Goal: Task Accomplishment & Management: Use online tool/utility

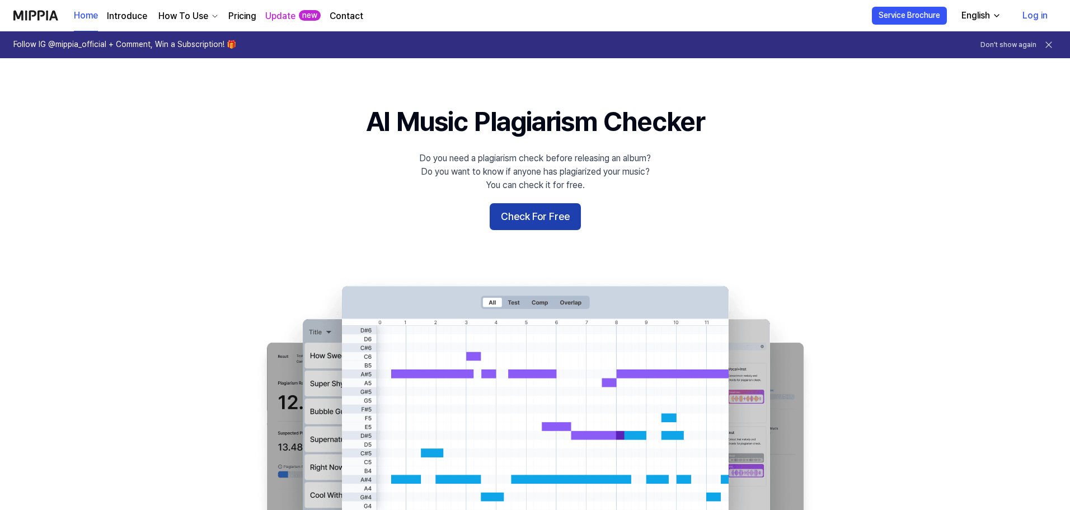
click at [534, 223] on button "Check For Free" at bounding box center [535, 216] width 91 height 27
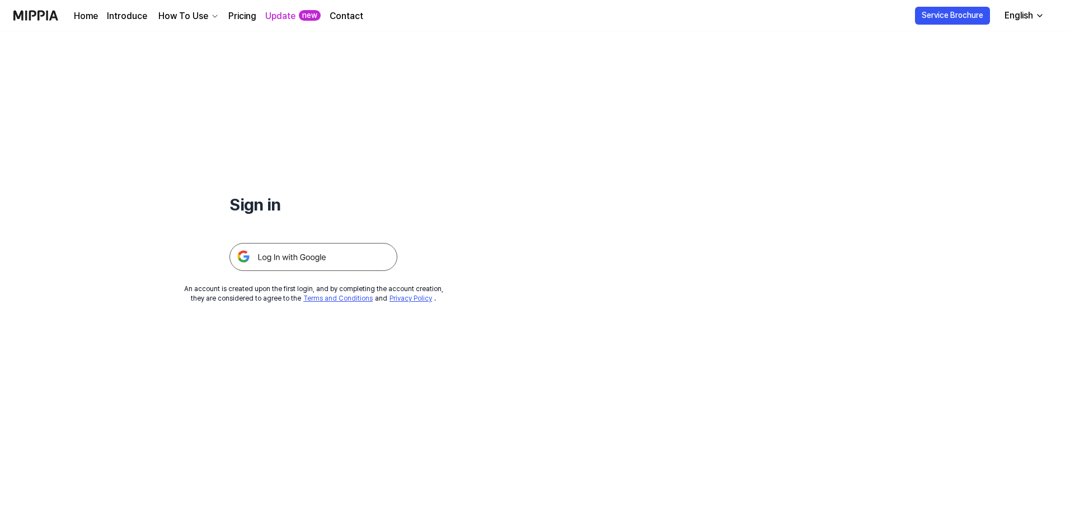
click at [322, 254] on img at bounding box center [314, 257] width 168 height 28
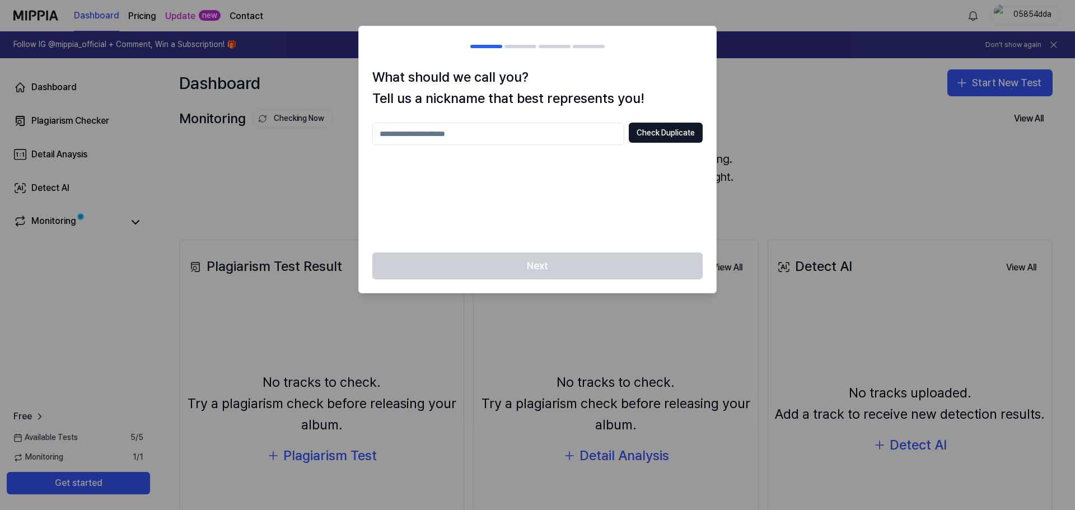
click at [558, 135] on input "text" at bounding box center [498, 134] width 252 height 22
click at [512, 137] on input "text" at bounding box center [498, 134] width 252 height 22
type input "**********"
click at [689, 134] on button "Check Duplicate" at bounding box center [666, 133] width 74 height 20
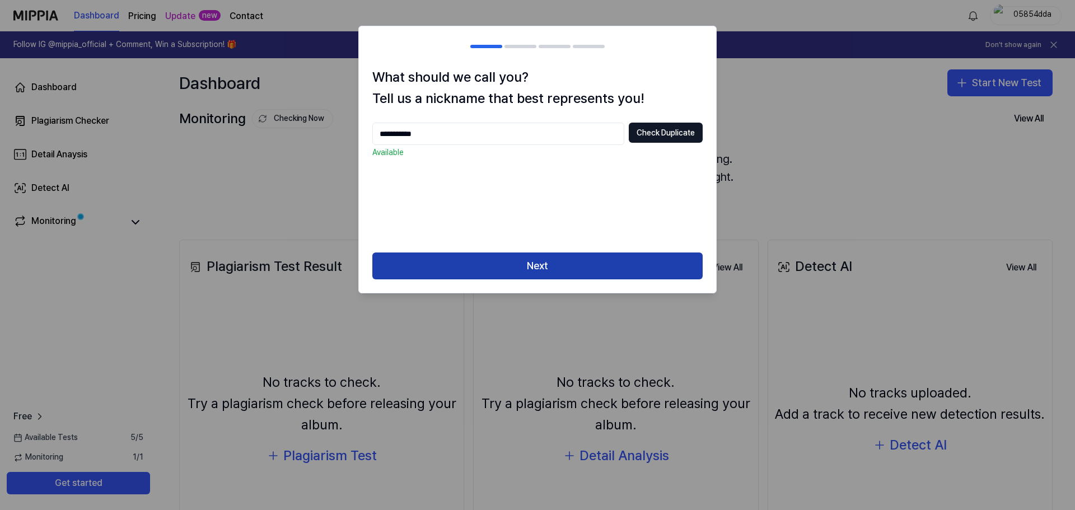
click at [539, 266] on button "Next" at bounding box center [537, 265] width 330 height 27
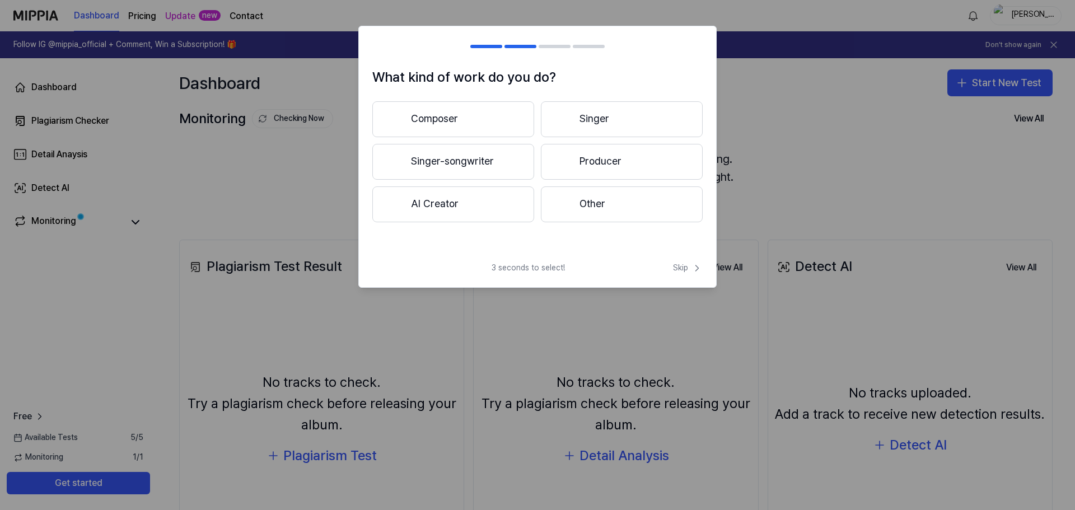
click at [599, 121] on button "Singer" at bounding box center [622, 119] width 162 height 36
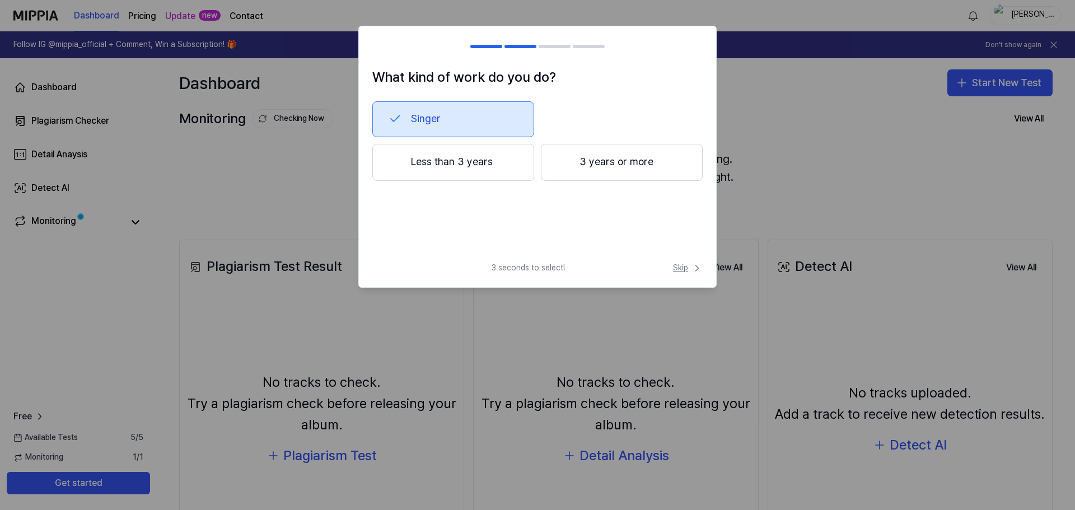
click at [684, 270] on span "Skip" at bounding box center [688, 268] width 30 height 11
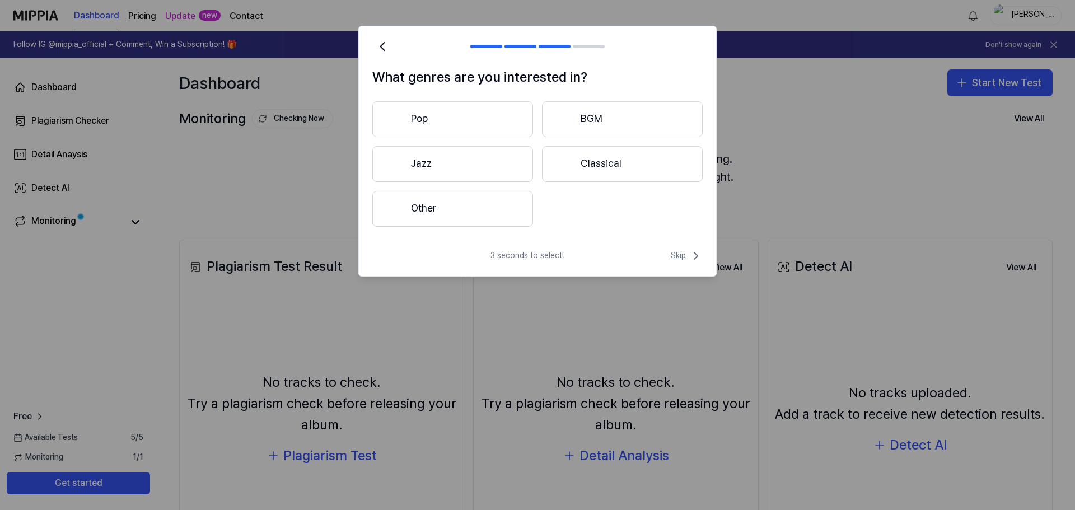
click at [677, 261] on span "Skip" at bounding box center [687, 255] width 32 height 13
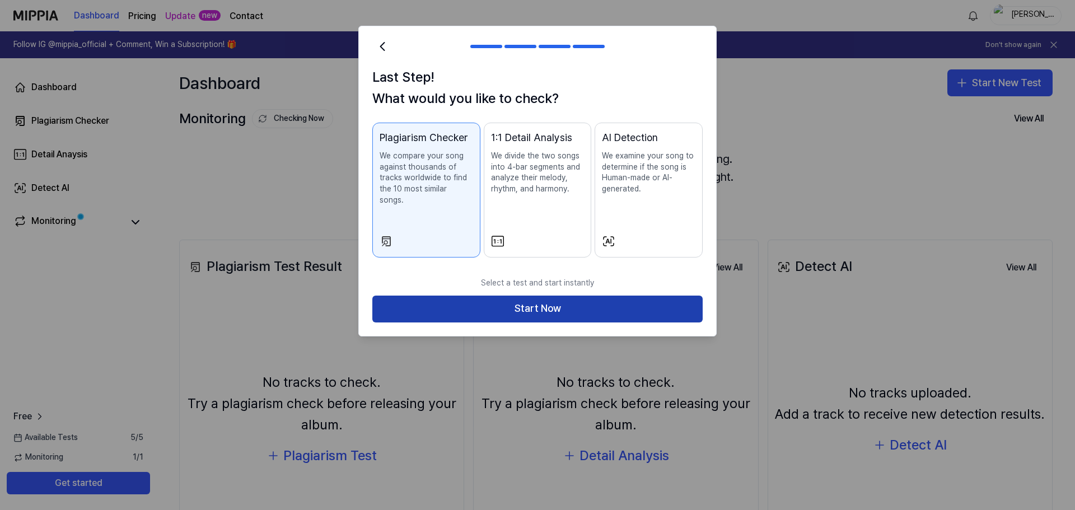
click at [612, 301] on button "Start Now" at bounding box center [537, 309] width 330 height 27
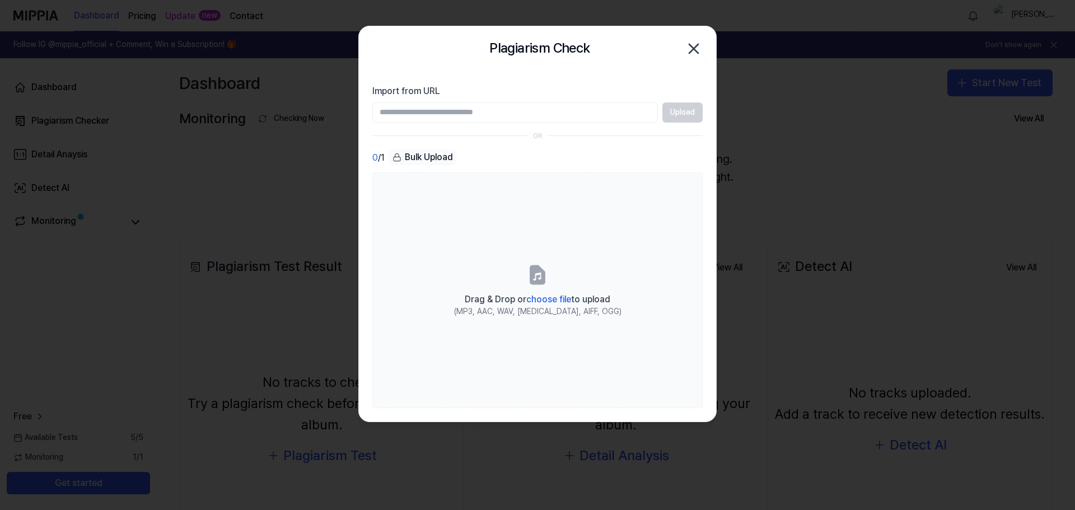
click at [681, 112] on div "Upload" at bounding box center [537, 112] width 330 height 20
click at [581, 109] on input "Import from URL" at bounding box center [515, 112] width 286 height 20
click at [690, 40] on icon "button" at bounding box center [694, 49] width 18 height 18
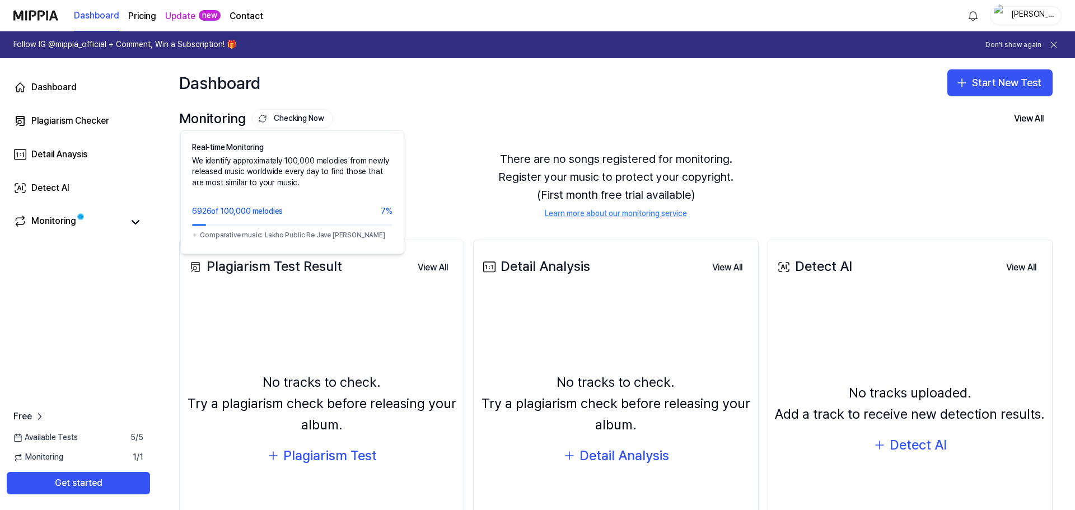
click at [293, 119] on button "Checking Now" at bounding box center [292, 118] width 81 height 19
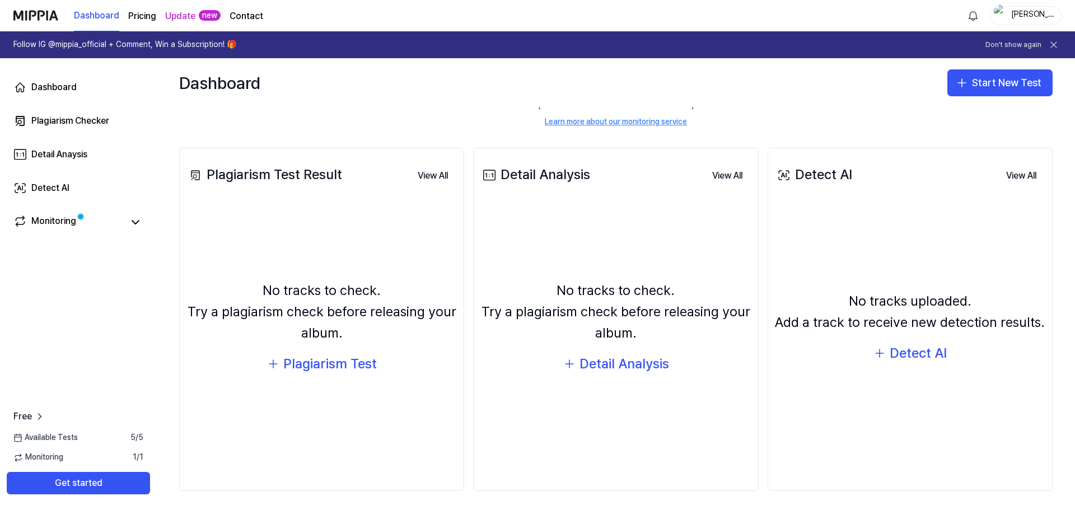
scroll to position [95, 0]
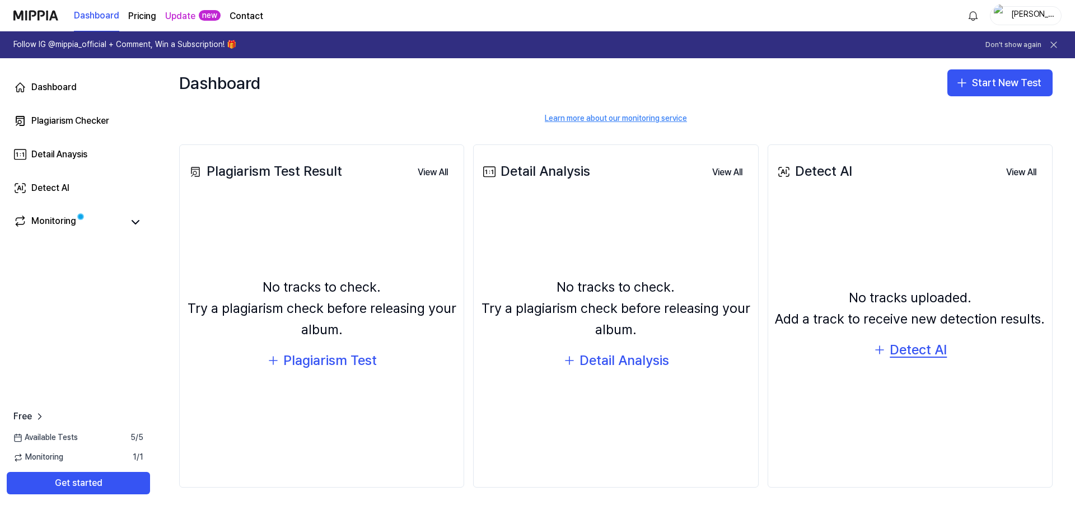
click at [898, 350] on div "Detect AI" at bounding box center [918, 349] width 57 height 21
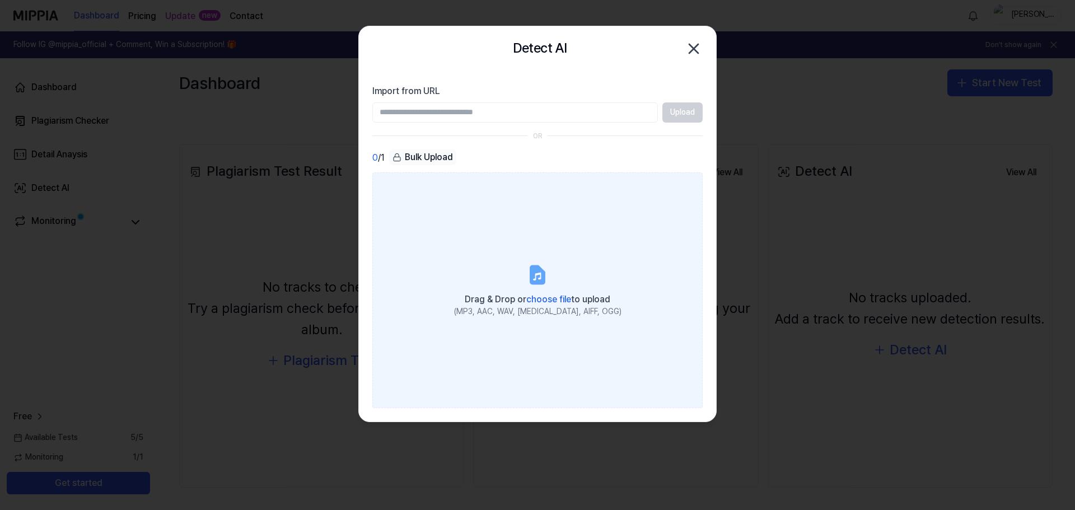
click at [539, 301] on span "choose file" at bounding box center [548, 299] width 45 height 11
click at [0, 0] on input "Drag & Drop or choose file to upload (MP3, AAC, WAV, [MEDICAL_DATA], AIFF, OGG)" at bounding box center [0, 0] width 0 height 0
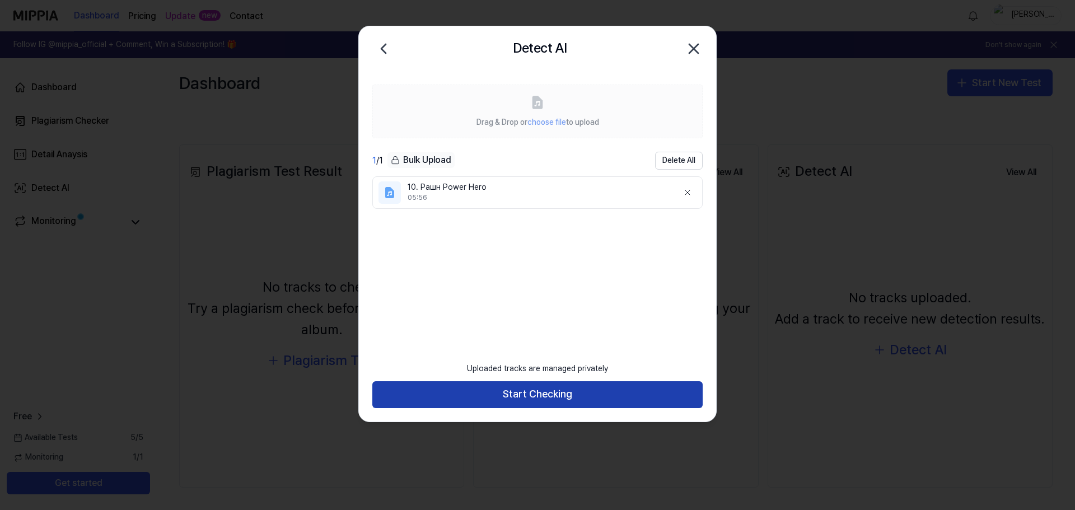
click at [554, 404] on button "Start Checking" at bounding box center [537, 394] width 330 height 27
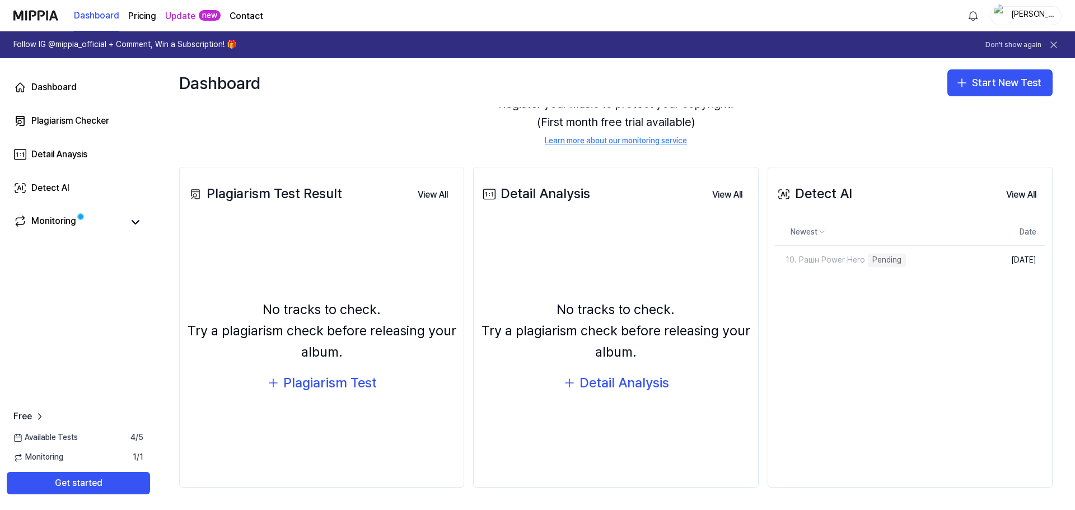
scroll to position [73, 0]
click at [133, 226] on icon at bounding box center [135, 222] width 13 height 13
click at [80, 224] on link "Monitoring" at bounding box center [68, 222] width 110 height 16
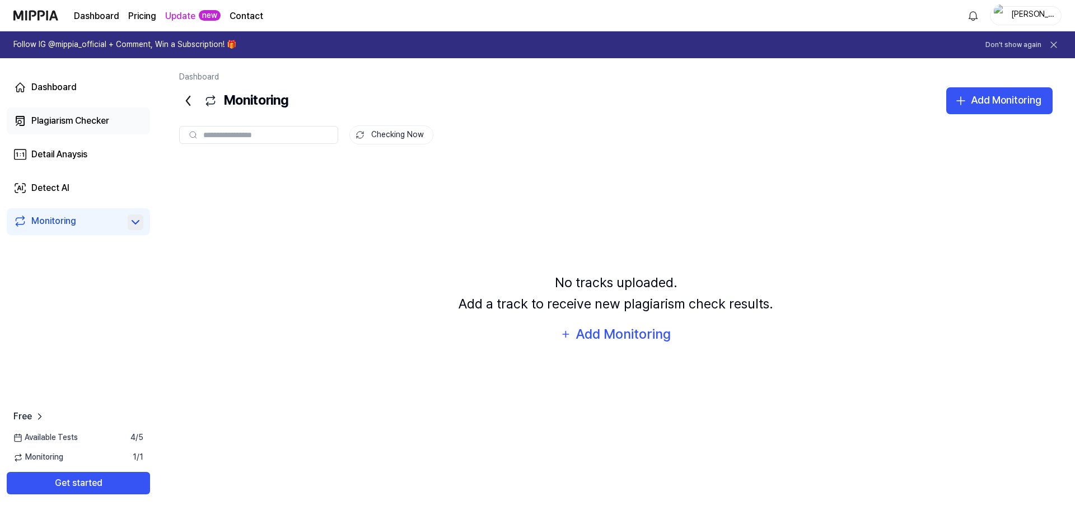
click at [77, 116] on div "Plagiarism Checker" at bounding box center [70, 120] width 78 height 13
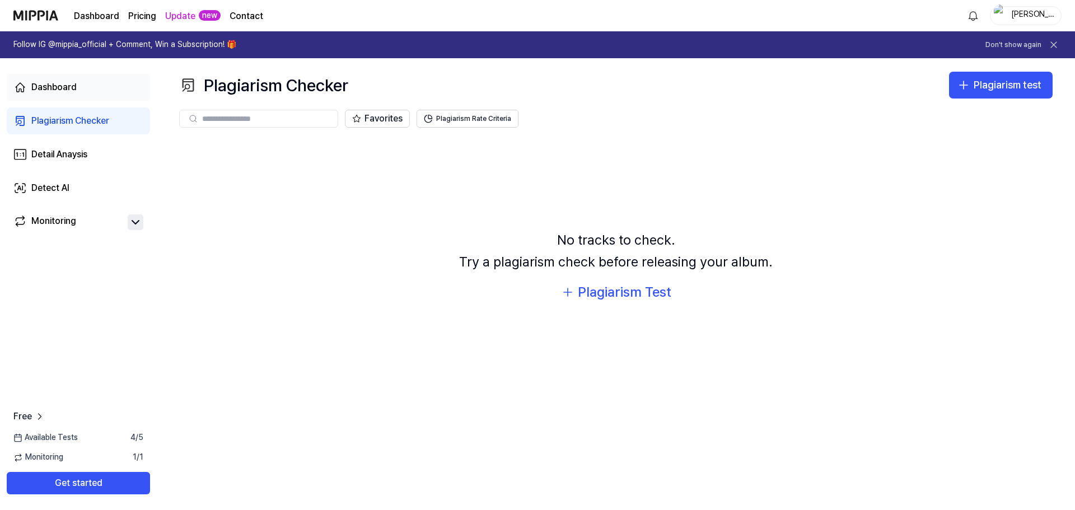
click at [55, 87] on div "Dashboard" at bounding box center [53, 87] width 45 height 13
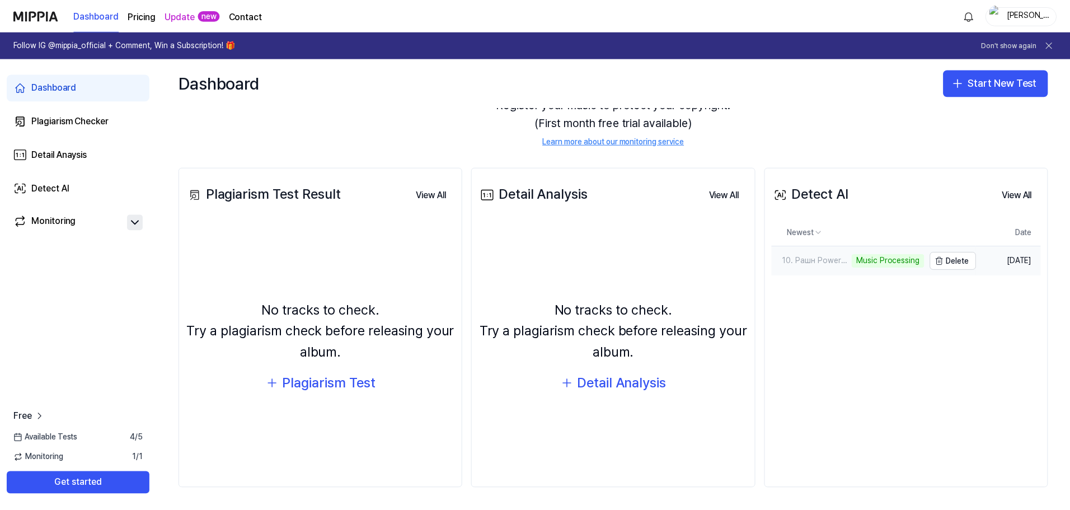
scroll to position [73, 0]
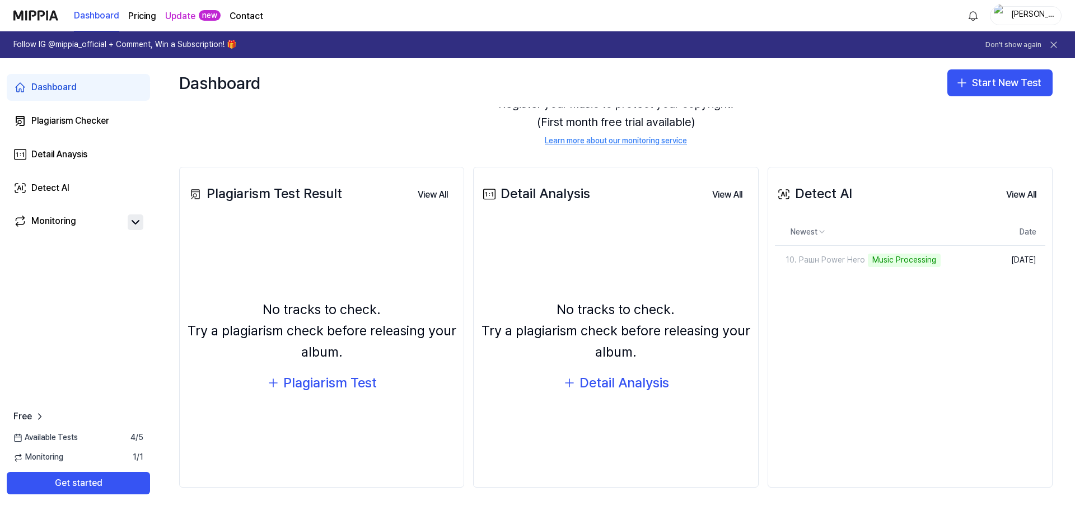
drag, startPoint x: 820, startPoint y: 259, endPoint x: 797, endPoint y: 301, distance: 47.9
click at [797, 301] on div "Detect AI View All Detect AI Newest Date 10. Рашн Power Hero Music Processing D…" at bounding box center [910, 327] width 285 height 321
click at [819, 255] on div "10. Рашн Power Hero" at bounding box center [820, 260] width 90 height 11
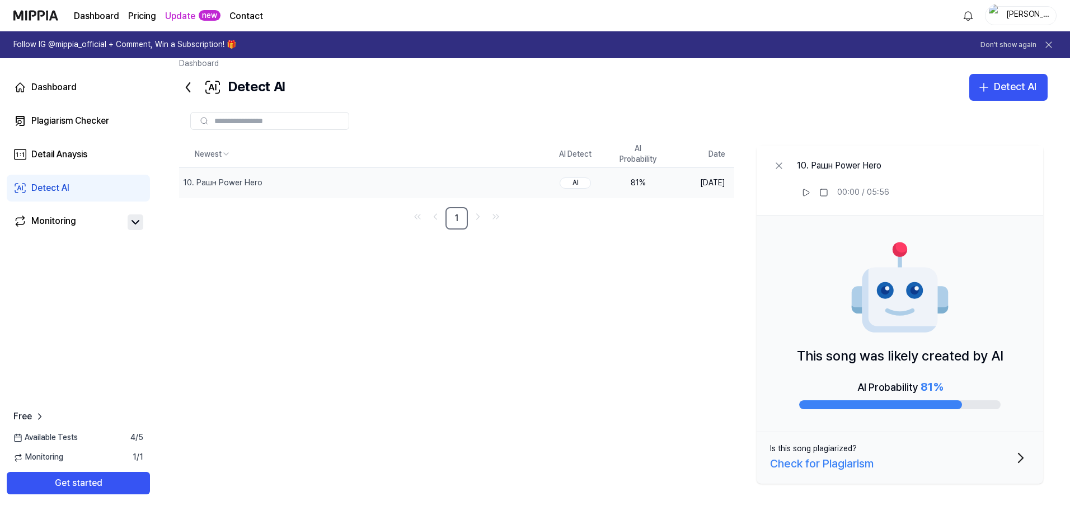
scroll to position [14, 0]
drag, startPoint x: 855, startPoint y: 462, endPoint x: 690, endPoint y: 439, distance: 166.7
click at [690, 439] on div "Newest AI Detect AI Probability Date 10. Рашн Power Hero Delete AI 81 % [DATE] …" at bounding box center [613, 314] width 869 height 347
click at [808, 460] on div "Check for Plagiarism" at bounding box center [822, 463] width 104 height 18
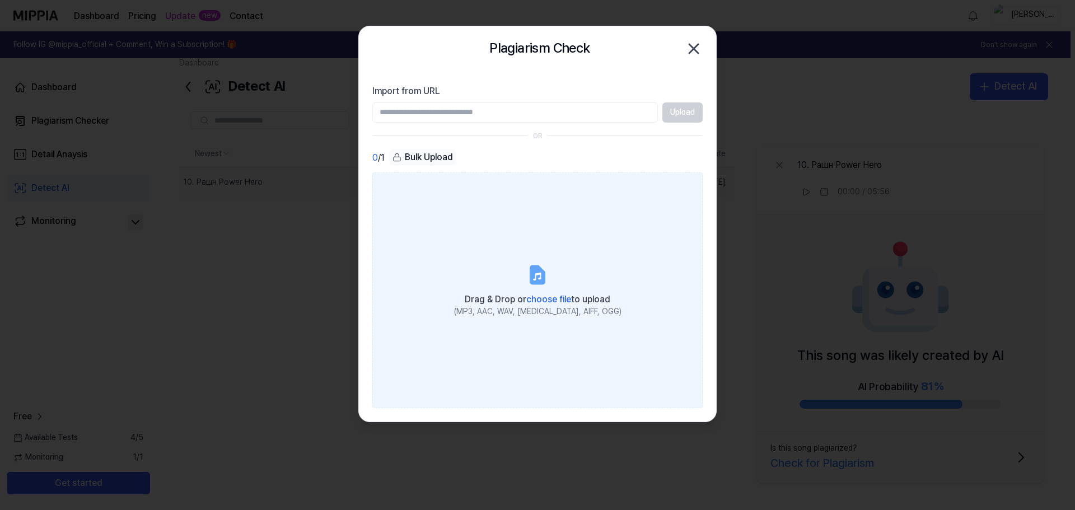
click at [540, 276] on icon at bounding box center [537, 276] width 8 height 8
click at [0, 0] on input "Drag & Drop or choose file to upload (MP3, AAC, WAV, [MEDICAL_DATA], AIFF, OGG)" at bounding box center [0, 0] width 0 height 0
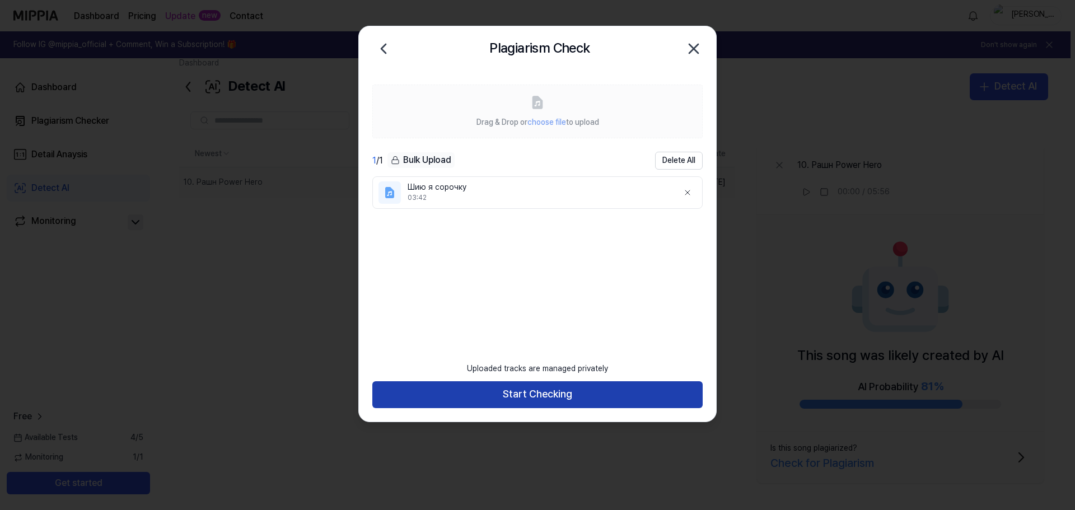
click at [537, 397] on button "Start Checking" at bounding box center [537, 394] width 330 height 27
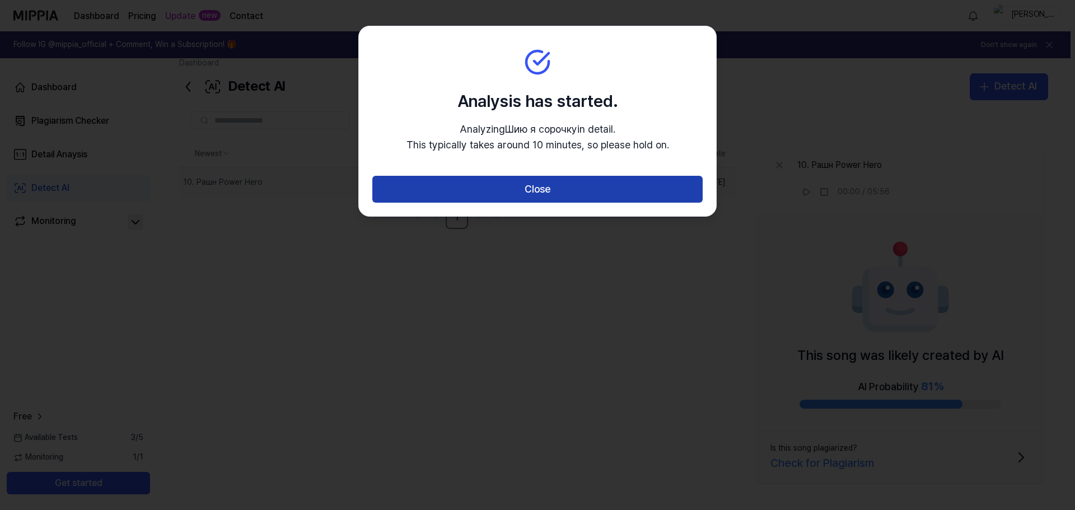
click at [535, 191] on button "Close" at bounding box center [537, 189] width 330 height 27
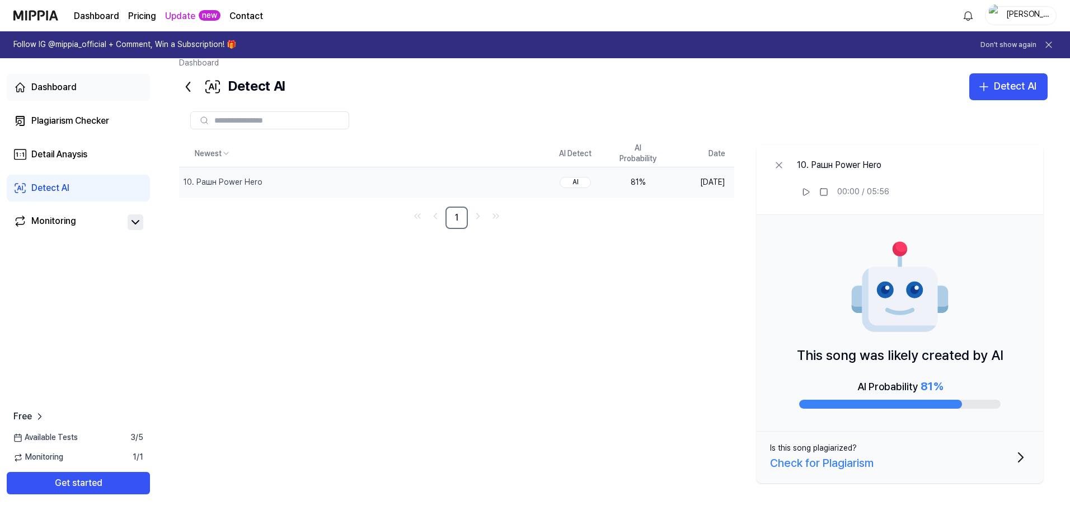
click at [54, 82] on div "Dashboard" at bounding box center [53, 87] width 45 height 13
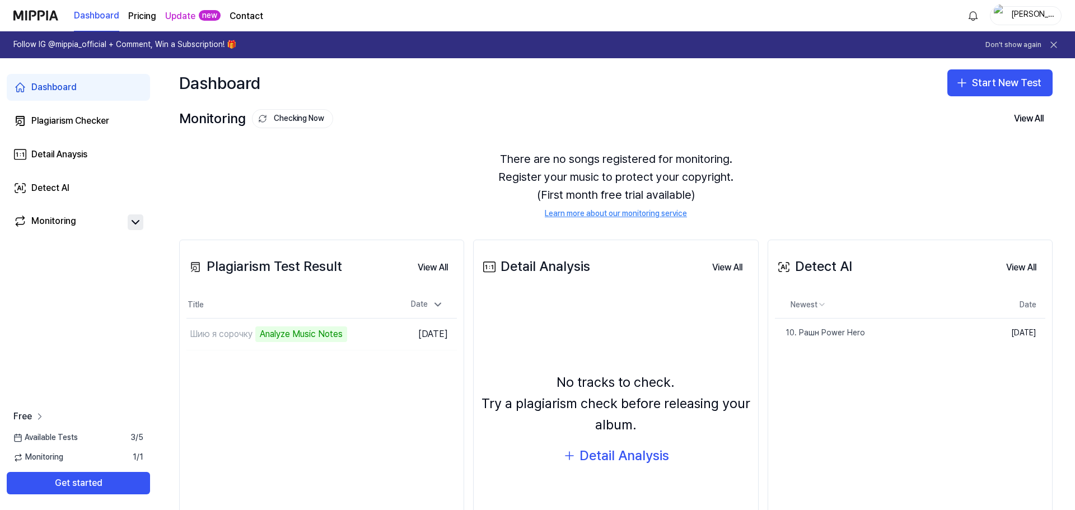
click at [22, 423] on span "Free" at bounding box center [22, 416] width 18 height 13
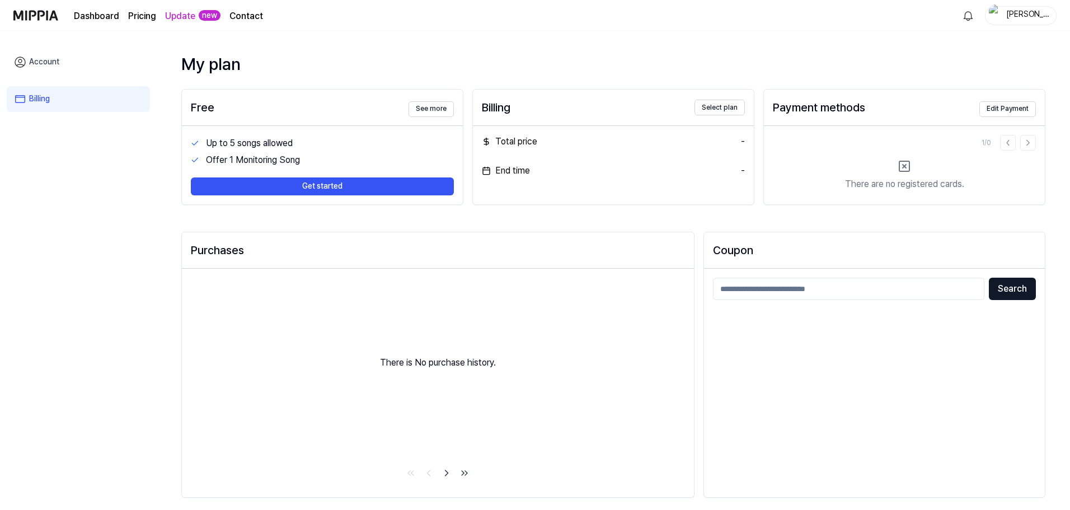
scroll to position [3, 0]
click at [28, 19] on img at bounding box center [35, 15] width 45 height 31
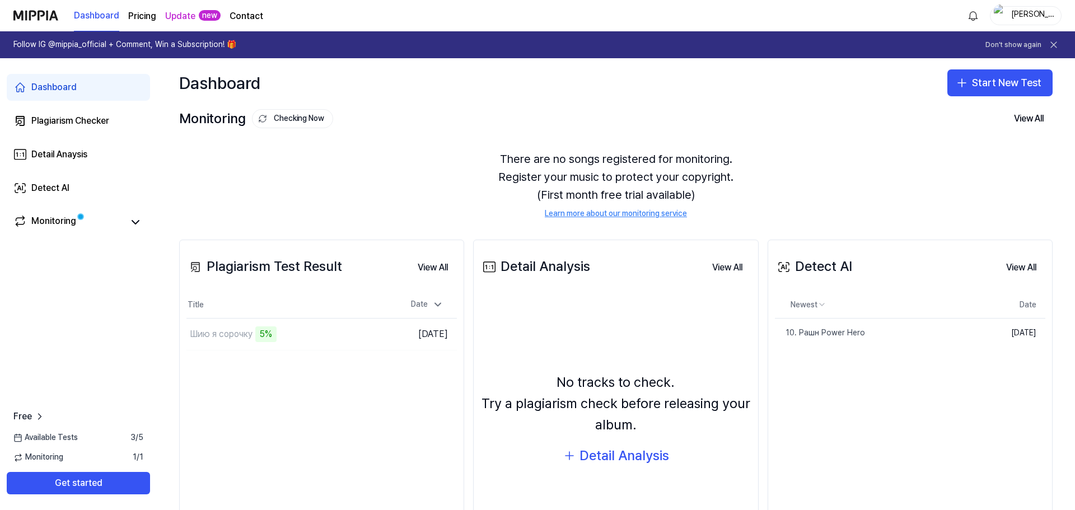
click at [49, 85] on div "Dashboard" at bounding box center [53, 87] width 45 height 13
click at [271, 340] on div "5%" at bounding box center [265, 334] width 21 height 16
click at [422, 270] on button "View All" at bounding box center [433, 267] width 48 height 22
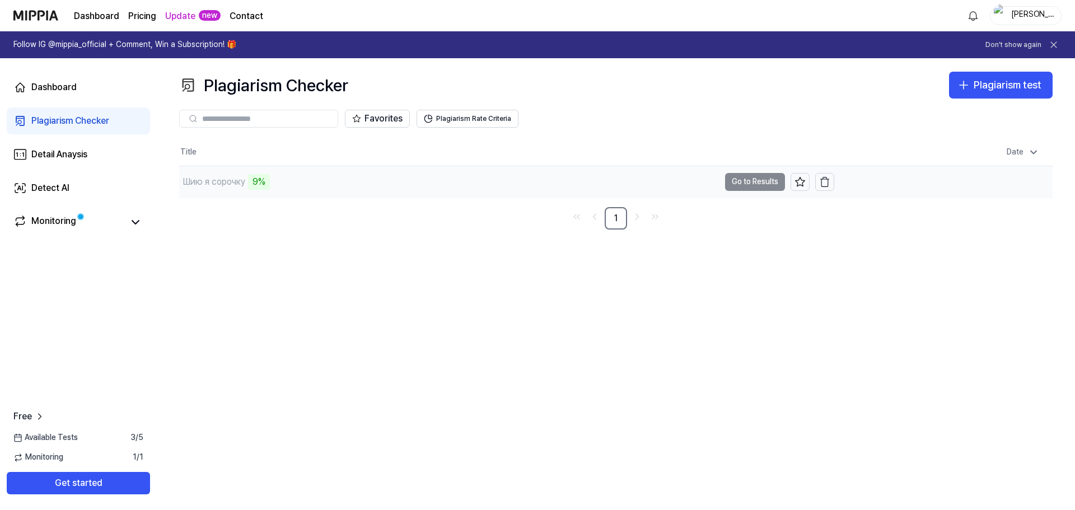
click at [270, 181] on div "9%" at bounding box center [259, 182] width 22 height 16
click at [744, 184] on td "Шию я сорочку 11% Go to Results" at bounding box center [506, 181] width 655 height 31
click at [65, 83] on div "Dashboard" at bounding box center [53, 87] width 45 height 13
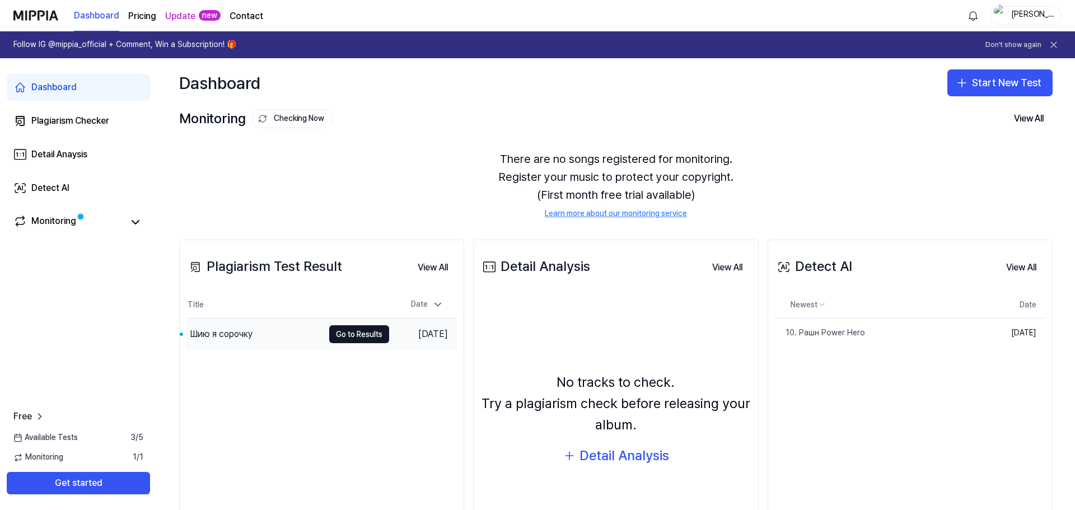
click at [231, 335] on div "Шию я сорочку" at bounding box center [221, 334] width 63 height 13
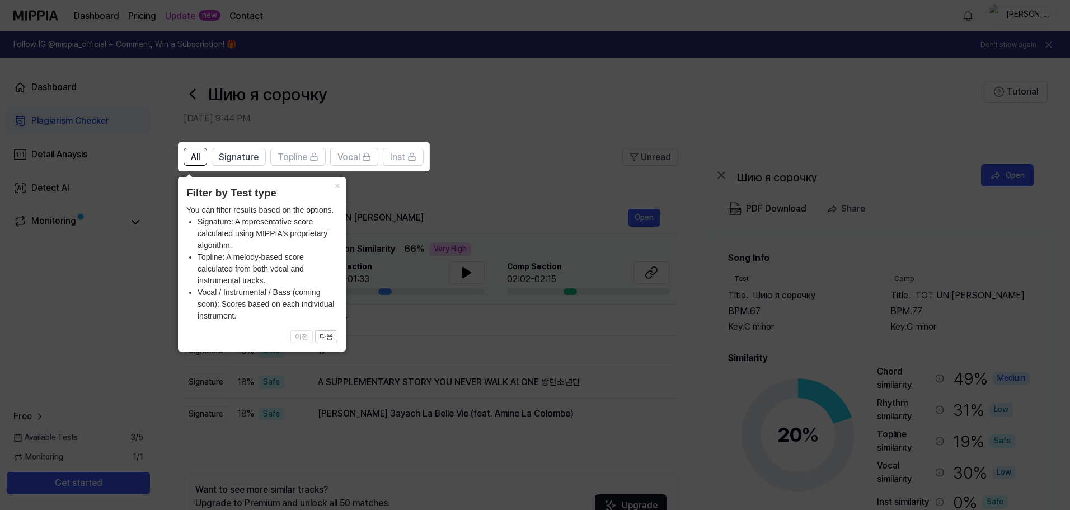
click at [511, 334] on icon at bounding box center [537, 255] width 1075 height 510
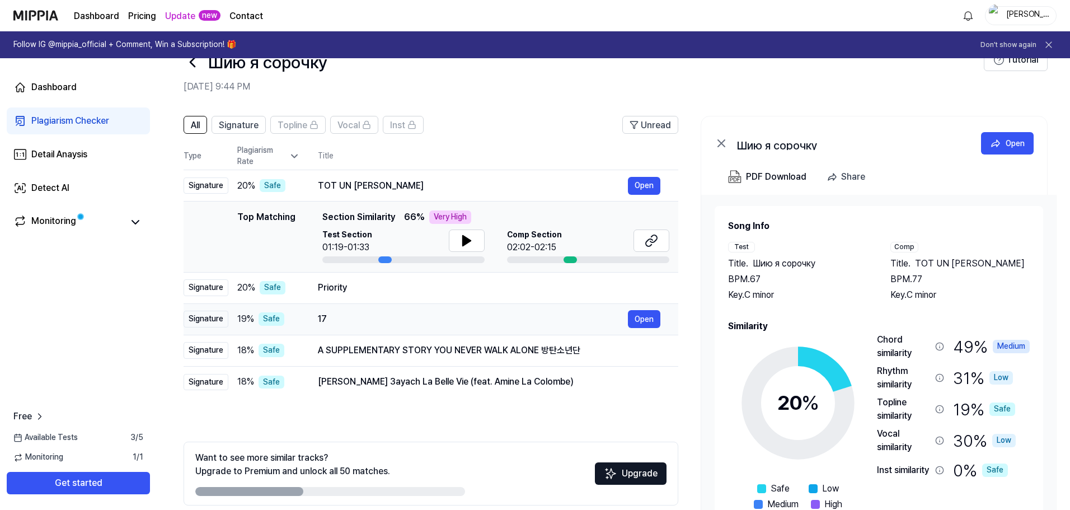
scroll to position [25, 0]
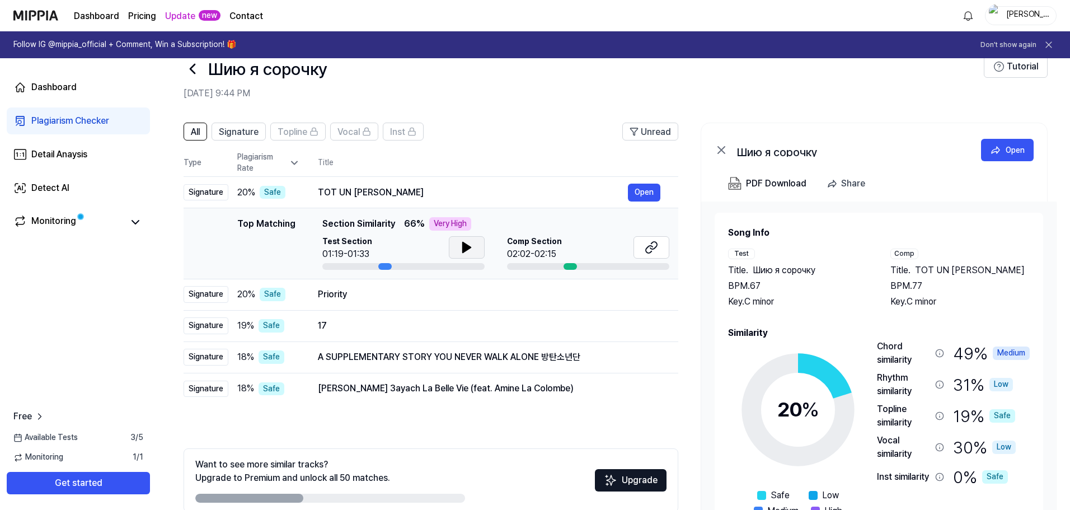
click at [465, 249] on icon at bounding box center [467, 247] width 8 height 10
click at [647, 383] on button "Open" at bounding box center [644, 389] width 32 height 18
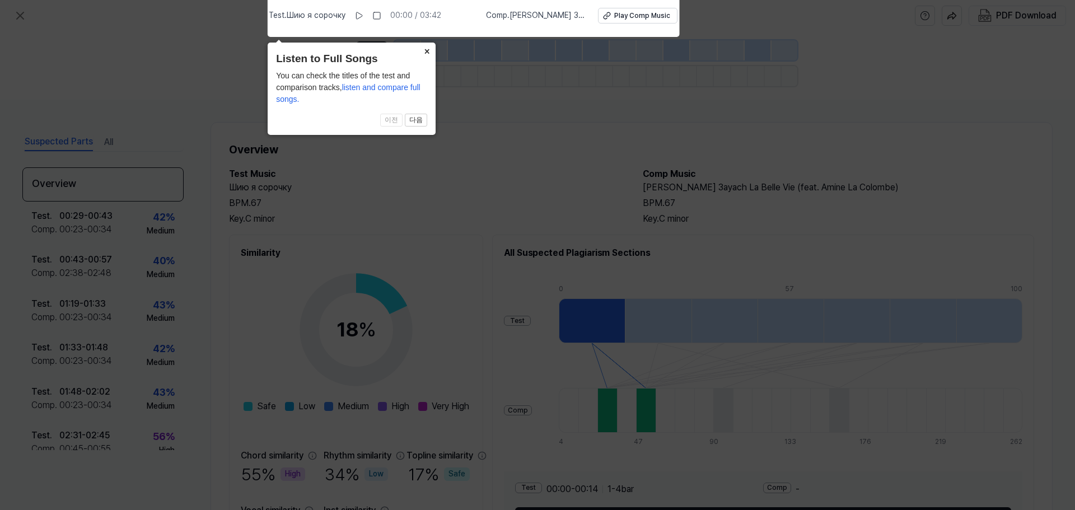
click at [428, 50] on button "×" at bounding box center [427, 51] width 18 height 16
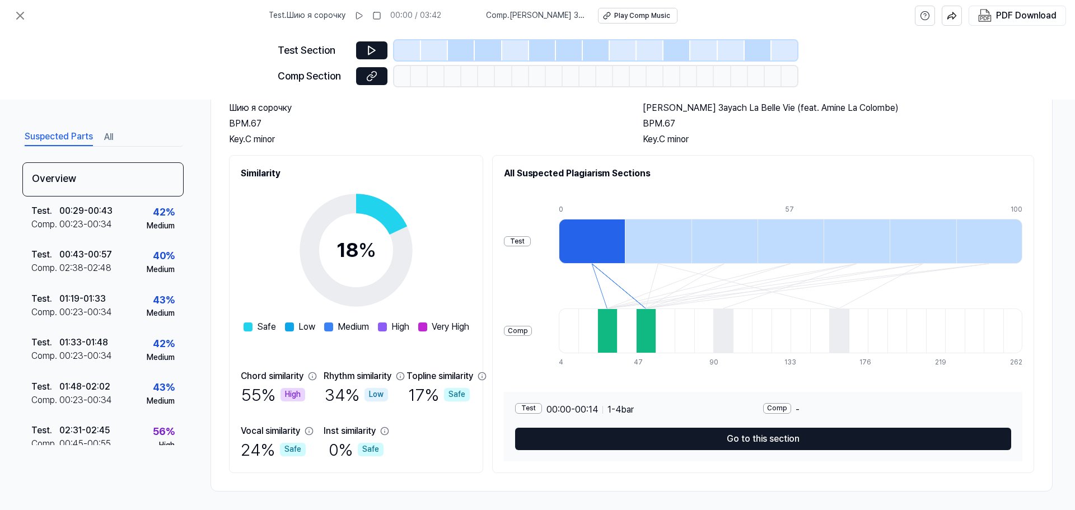
scroll to position [83, 0]
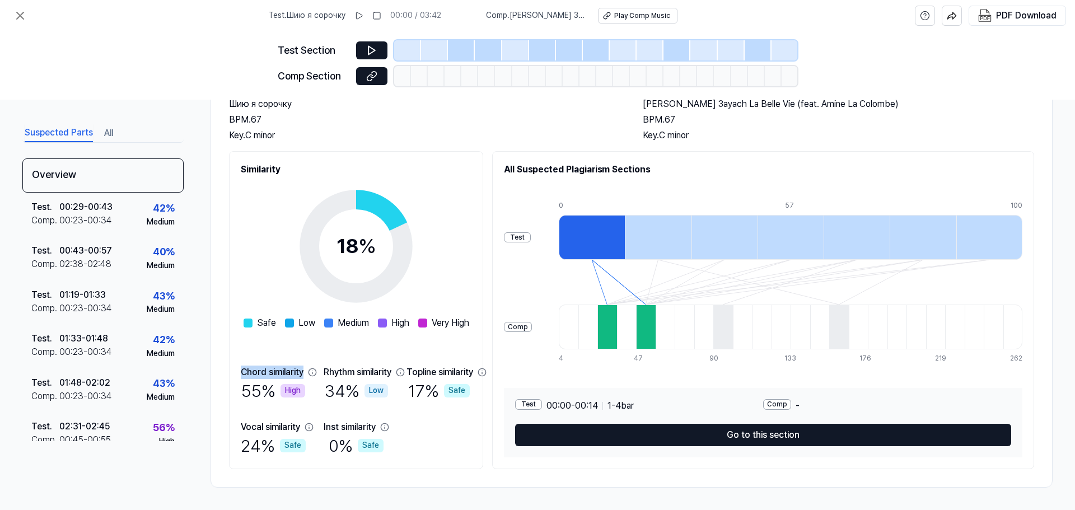
drag, startPoint x: 241, startPoint y: 369, endPoint x: 305, endPoint y: 367, distance: 64.4
click at [305, 367] on div "Chord similarity" at bounding box center [273, 372] width 65 height 13
click at [265, 349] on div "18 % Safe Low Medium High Very High Chord similarity 55 % High Rhythm similarit…" at bounding box center [356, 316] width 231 height 281
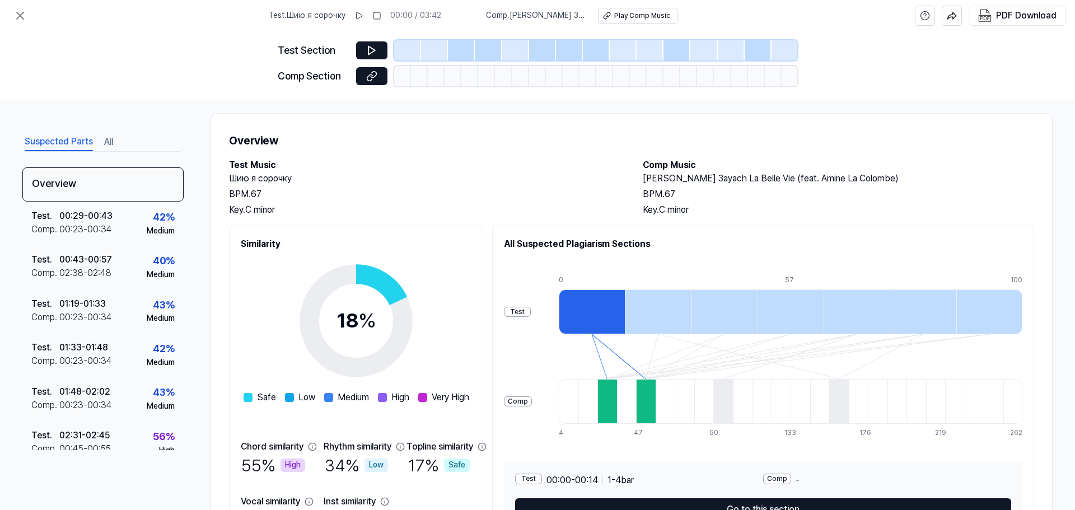
scroll to position [0, 0]
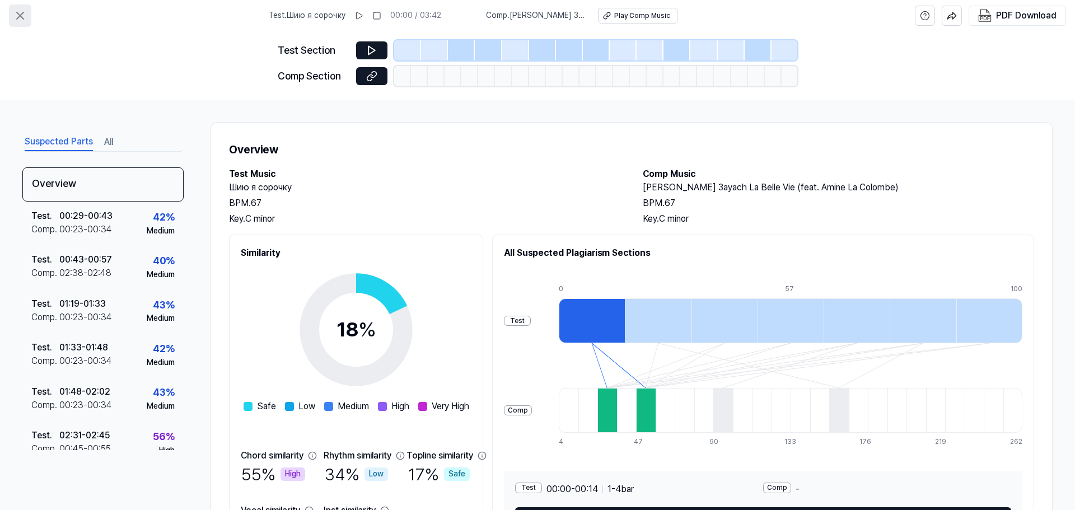
click at [18, 13] on icon at bounding box center [20, 15] width 7 height 7
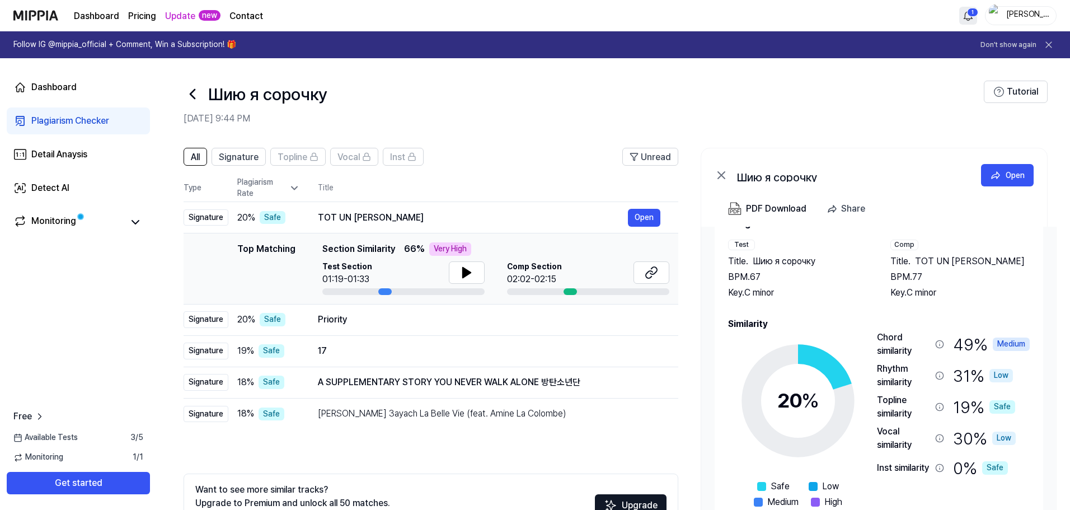
click at [970, 17] on html "Dashboard Pricing Update new Contact 1 [PERSON_NAME] Follow IG @mippia_official…" at bounding box center [535, 255] width 1070 height 510
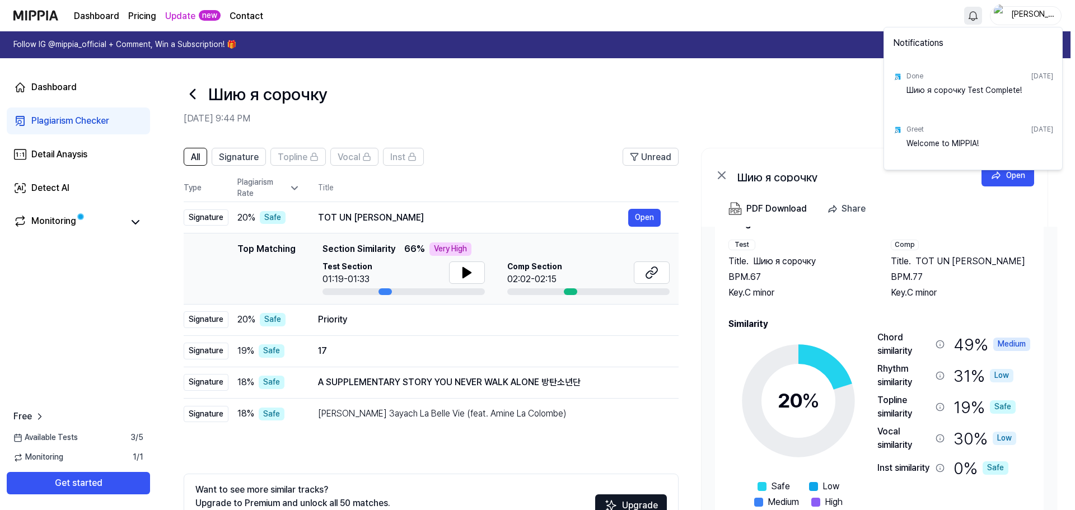
click at [971, 17] on html "Dashboard Pricing Update new Contact [PERSON_NAME] Follow IG @mippia_official +…" at bounding box center [537, 255] width 1075 height 510
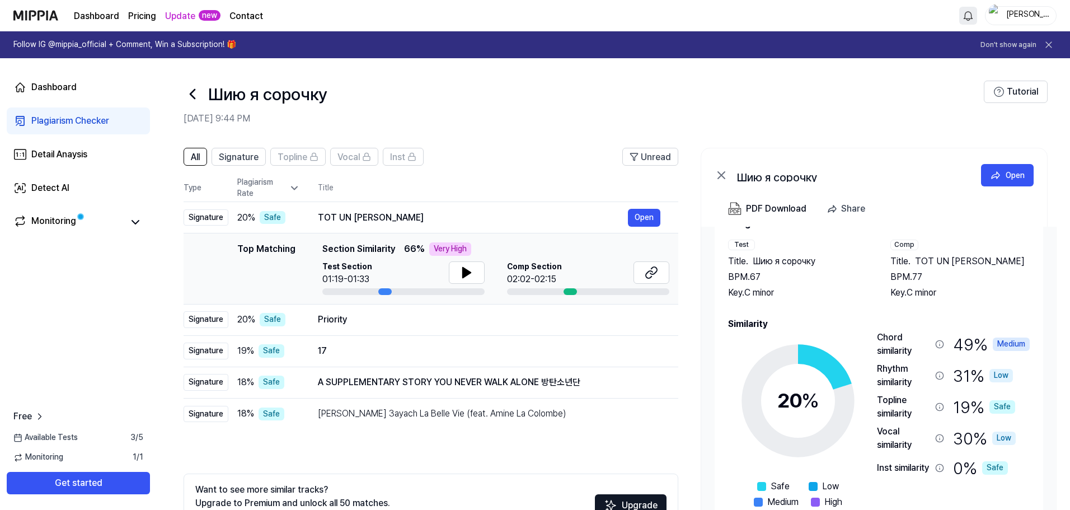
click at [1013, 15] on div "[PERSON_NAME]" at bounding box center [1028, 15] width 44 height 12
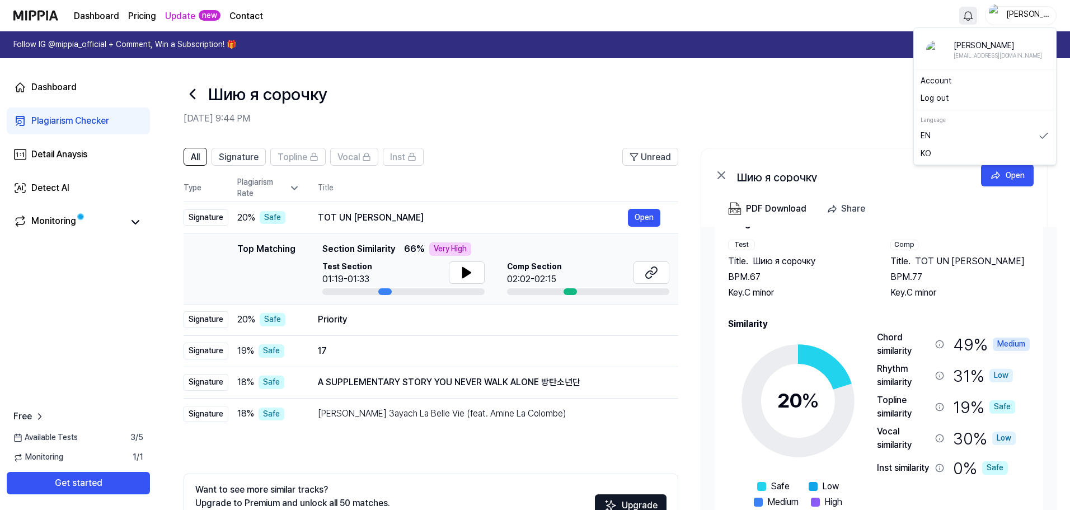
click at [954, 150] on link "KO" at bounding box center [985, 153] width 129 height 11
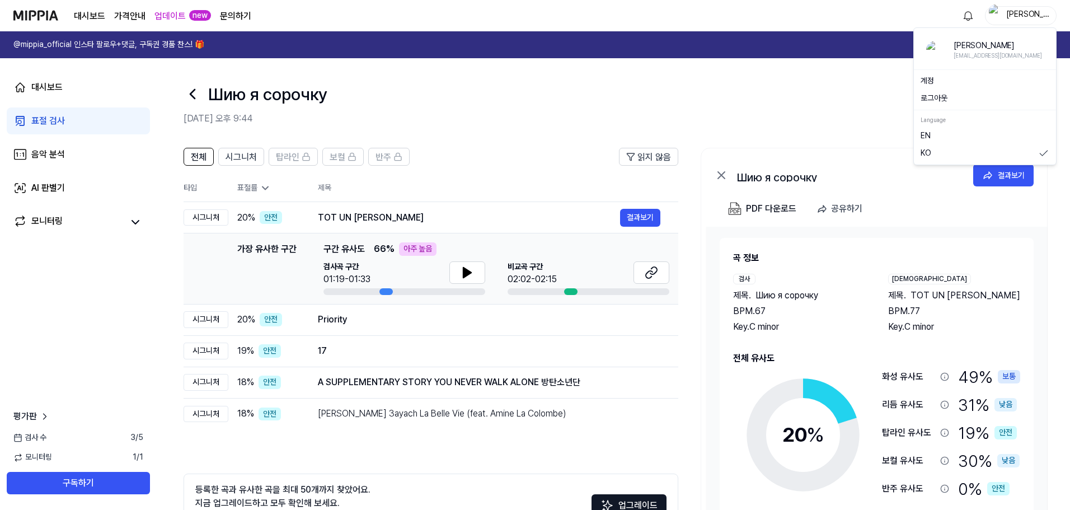
click at [1015, 16] on div "[PERSON_NAME]" at bounding box center [1028, 15] width 44 height 12
click at [983, 138] on link "EN" at bounding box center [985, 135] width 129 height 11
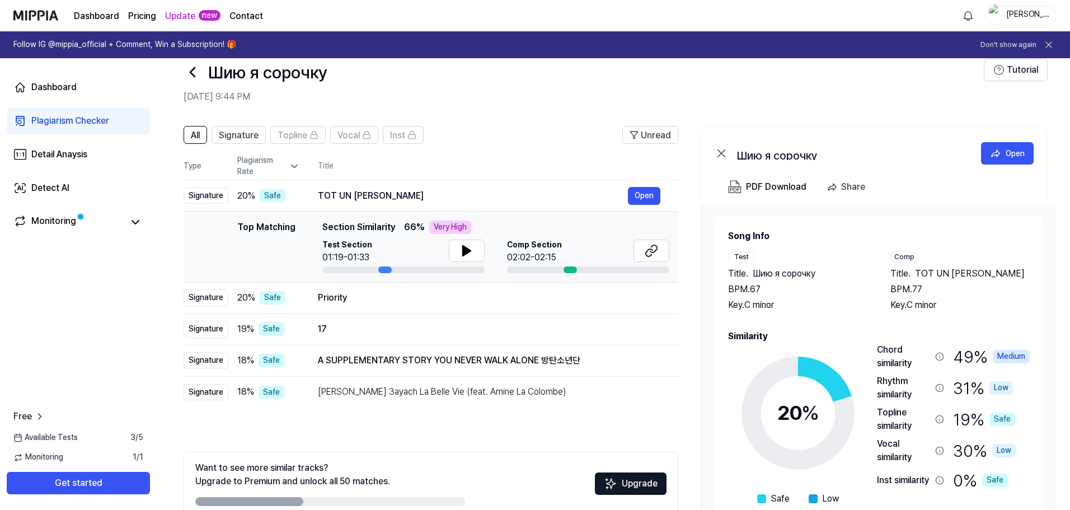
scroll to position [81, 0]
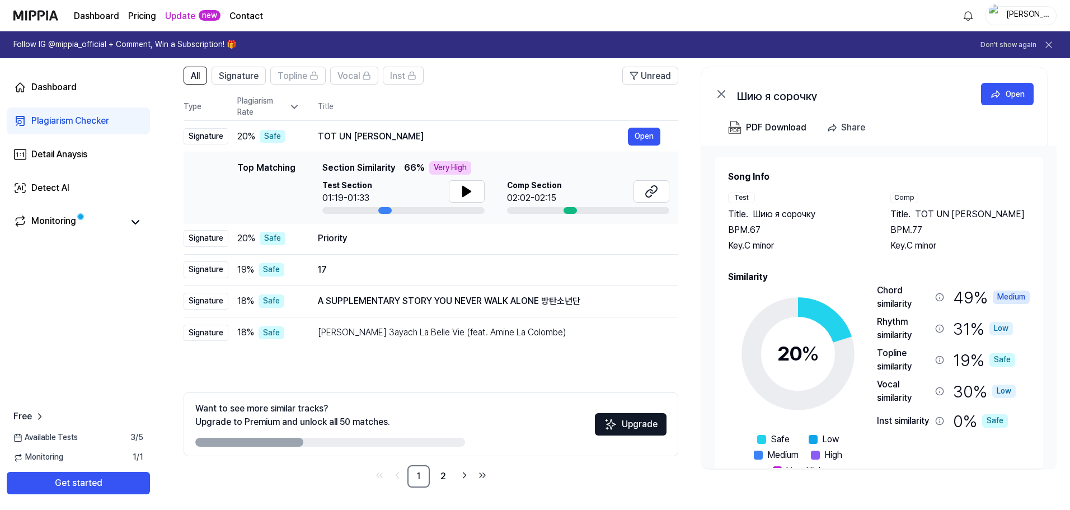
drag, startPoint x: 259, startPoint y: 441, endPoint x: 279, endPoint y: 440, distance: 19.6
click at [279, 440] on div at bounding box center [249, 442] width 108 height 9
drag, startPoint x: 273, startPoint y: 444, endPoint x: 306, endPoint y: 443, distance: 33.0
click at [306, 443] on div at bounding box center [330, 442] width 270 height 9
drag, startPoint x: 613, startPoint y: 340, endPoint x: 336, endPoint y: 331, distance: 276.7
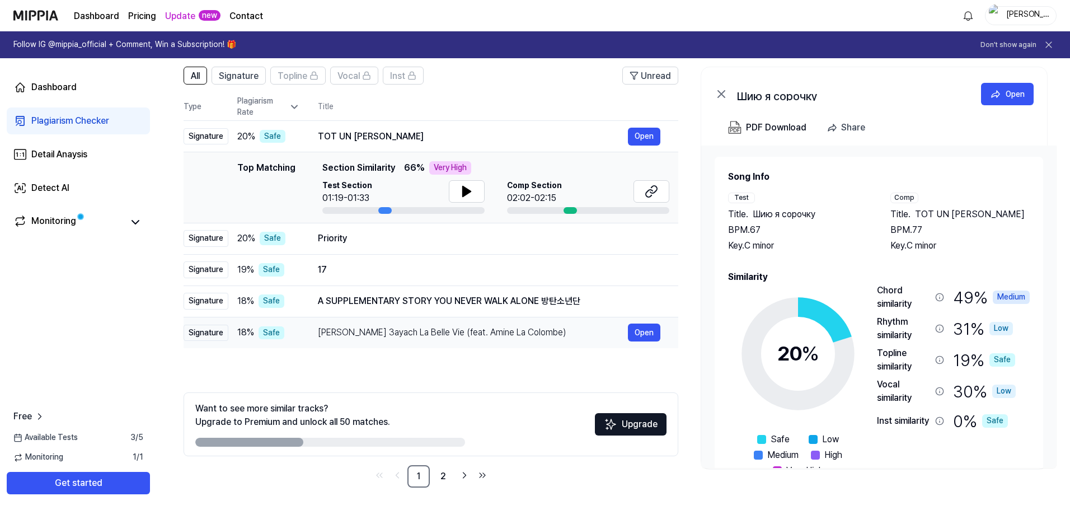
click at [336, 331] on div "[PERSON_NAME] 3ayach La Belle Vie (feat. Amine La Colombe) Open" at bounding box center [489, 333] width 343 height 18
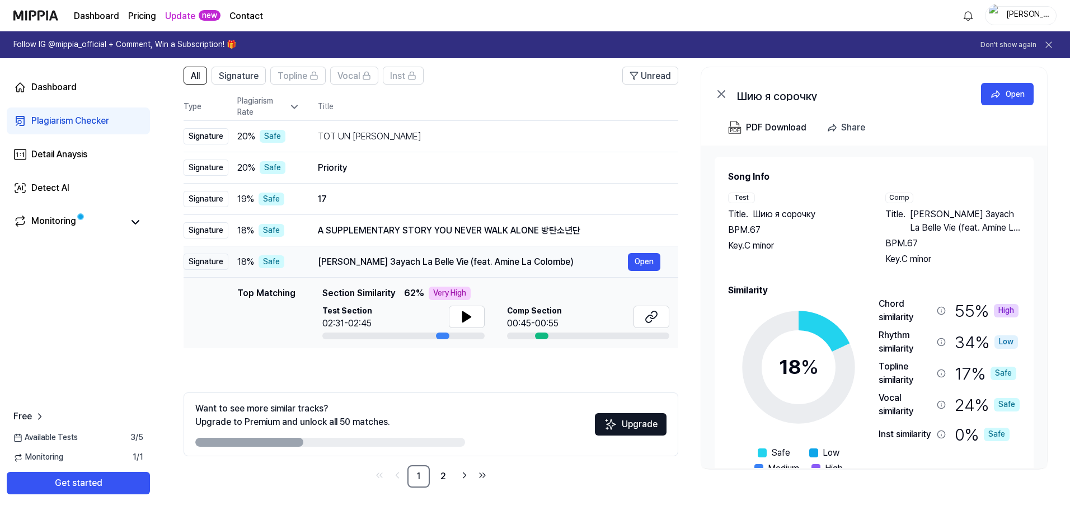
drag, startPoint x: 320, startPoint y: 260, endPoint x: 523, endPoint y: 260, distance: 203.8
click at [523, 260] on div "[PERSON_NAME] 3ayach La Belle Vie (feat. Amine La Colombe)" at bounding box center [473, 261] width 310 height 13
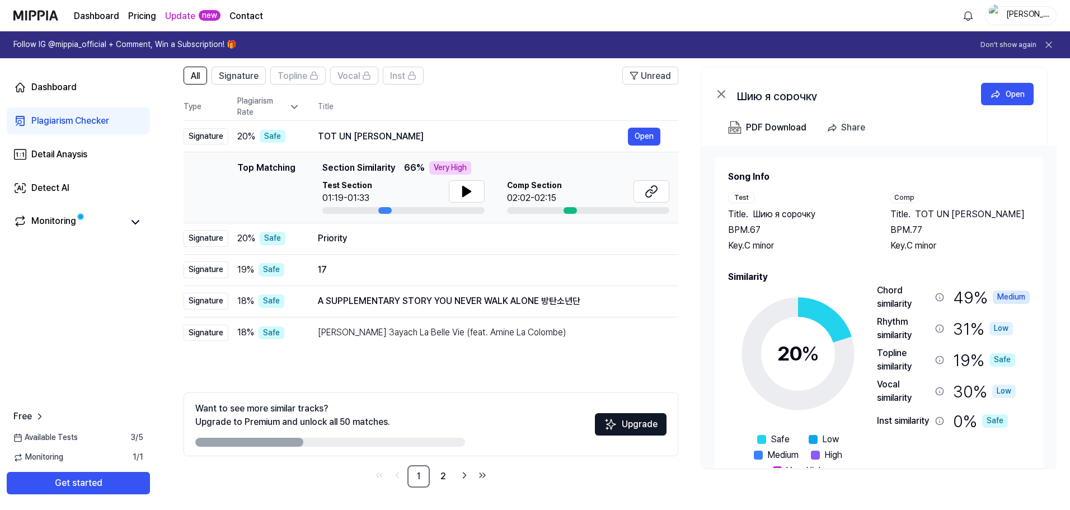
drag, startPoint x: 603, startPoint y: 380, endPoint x: 339, endPoint y: 361, distance: 264.9
click at [339, 361] on div "All Signature Topline Vocal Inst Unread All Signature Topline Vocal Inst Type P…" at bounding box center [431, 277] width 495 height 421
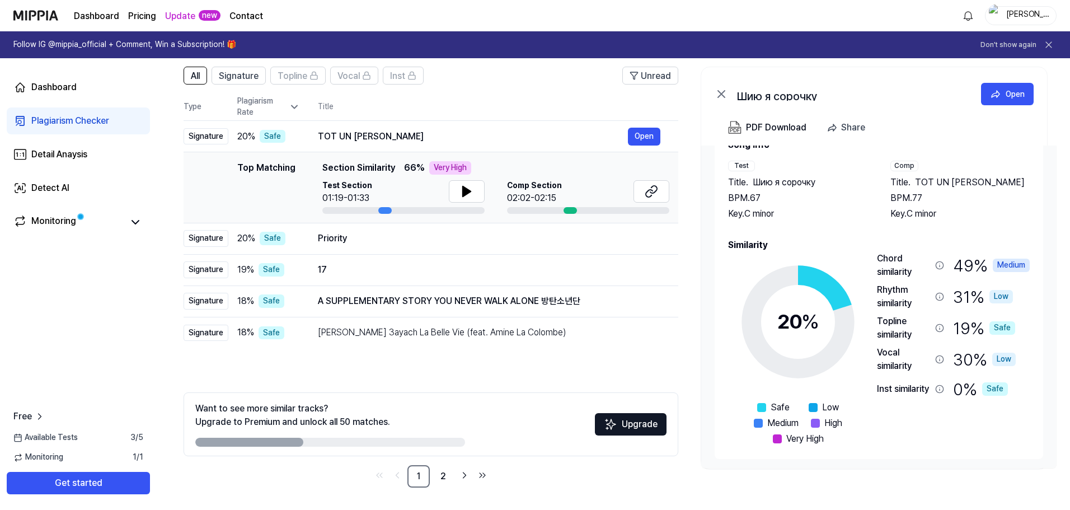
scroll to position [34, 0]
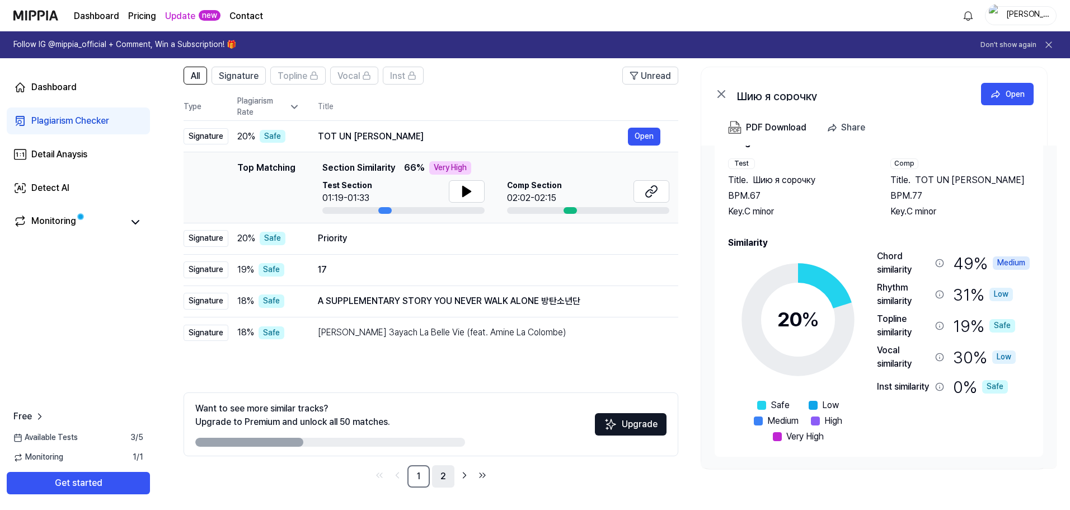
click at [446, 476] on link "2" at bounding box center [443, 476] width 22 height 22
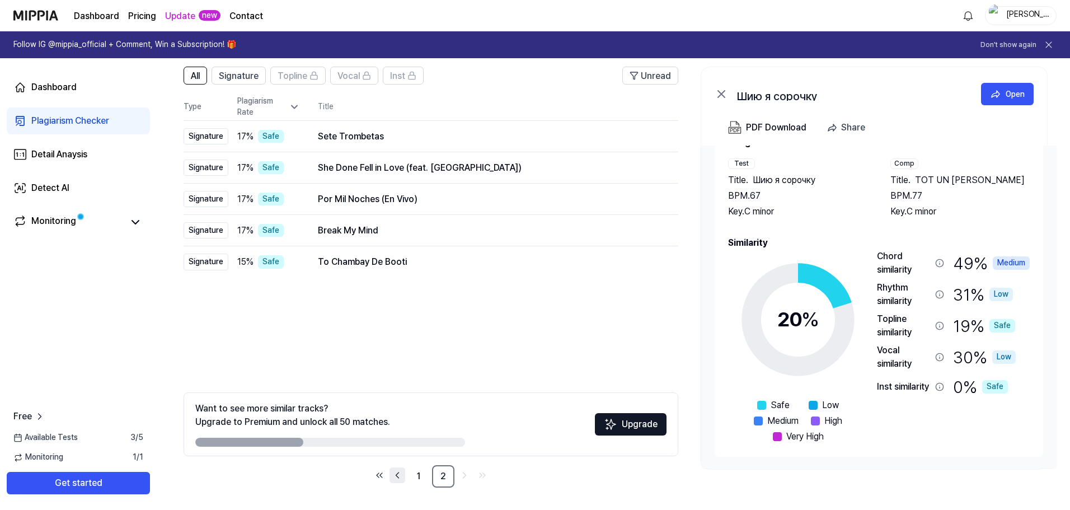
click at [400, 475] on icon "Go to previous page" at bounding box center [397, 475] width 11 height 13
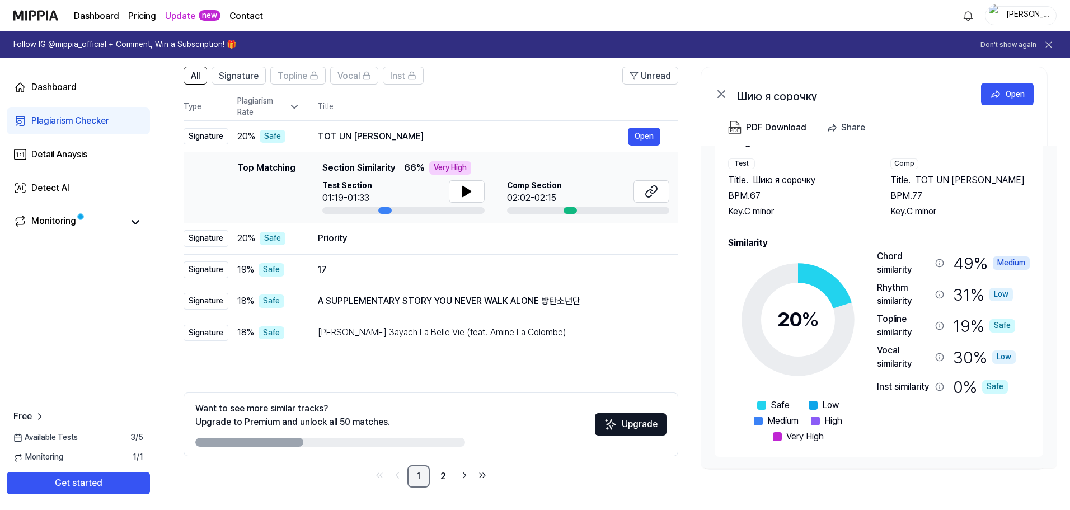
click at [423, 473] on link "1" at bounding box center [419, 476] width 22 height 22
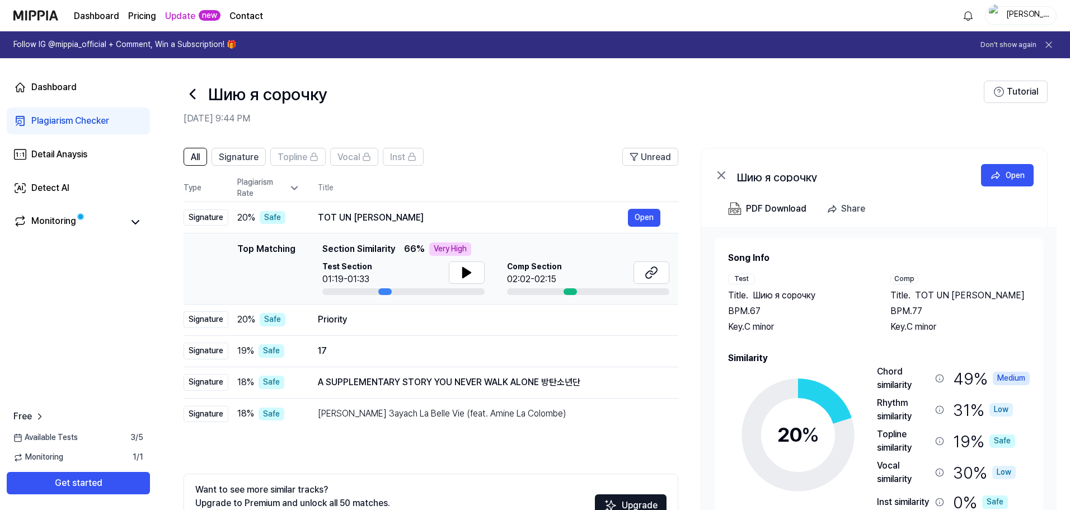
click at [99, 124] on div "Plagiarism Checker" at bounding box center [70, 120] width 78 height 13
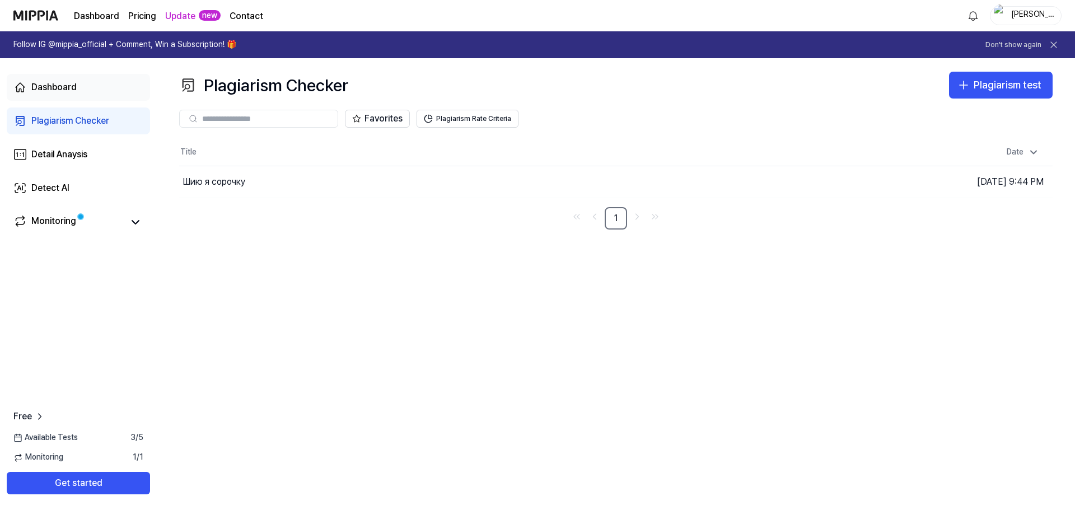
click at [63, 84] on div "Dashboard" at bounding box center [53, 87] width 45 height 13
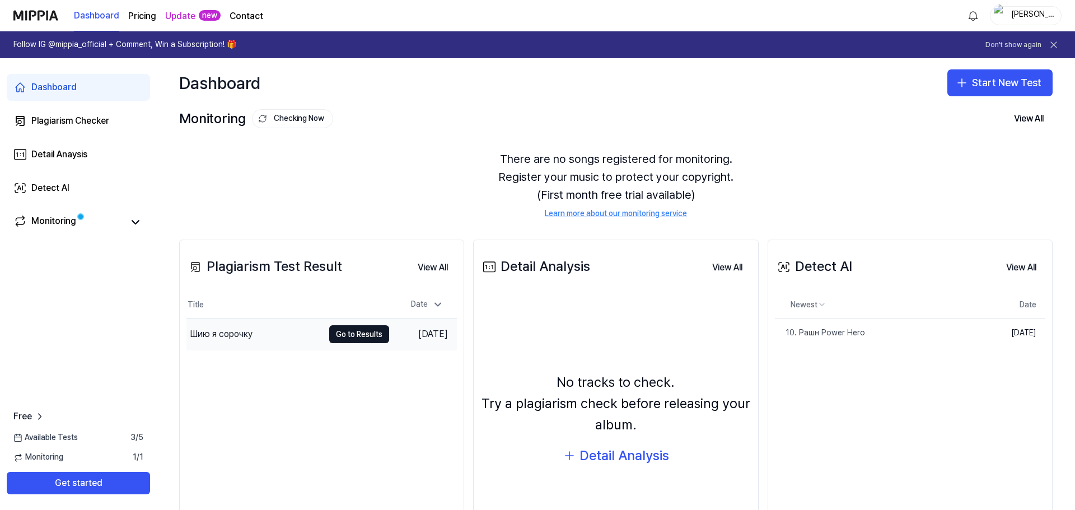
click at [266, 335] on div "Шию я сорочку" at bounding box center [254, 334] width 137 height 31
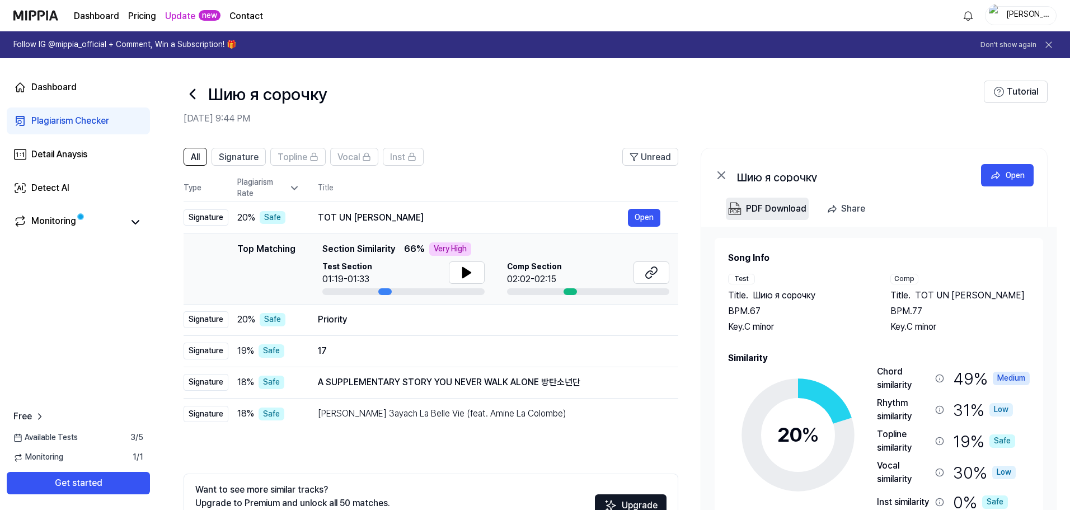
click at [768, 211] on div "PDF Download" at bounding box center [776, 209] width 60 height 15
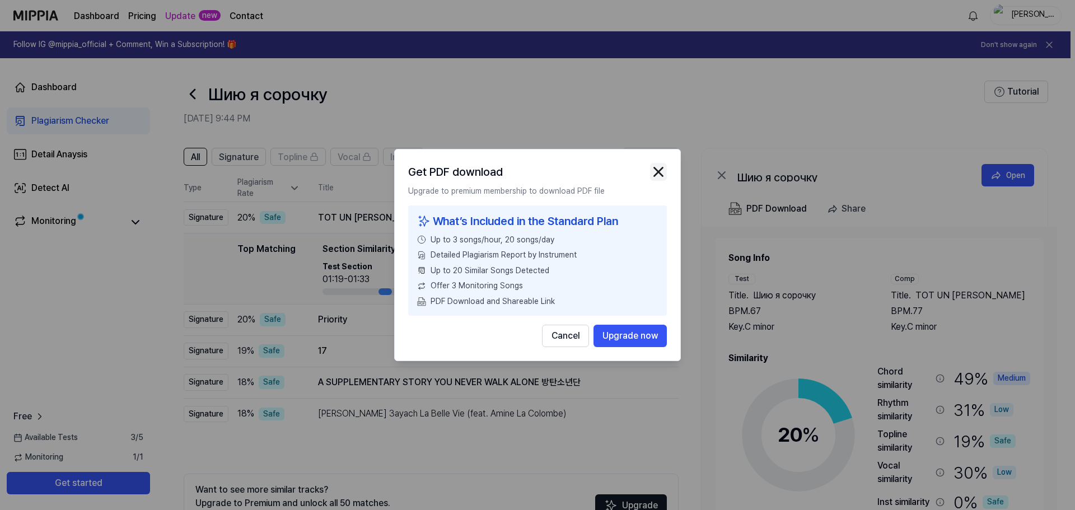
click at [654, 174] on img "button" at bounding box center [658, 171] width 17 height 17
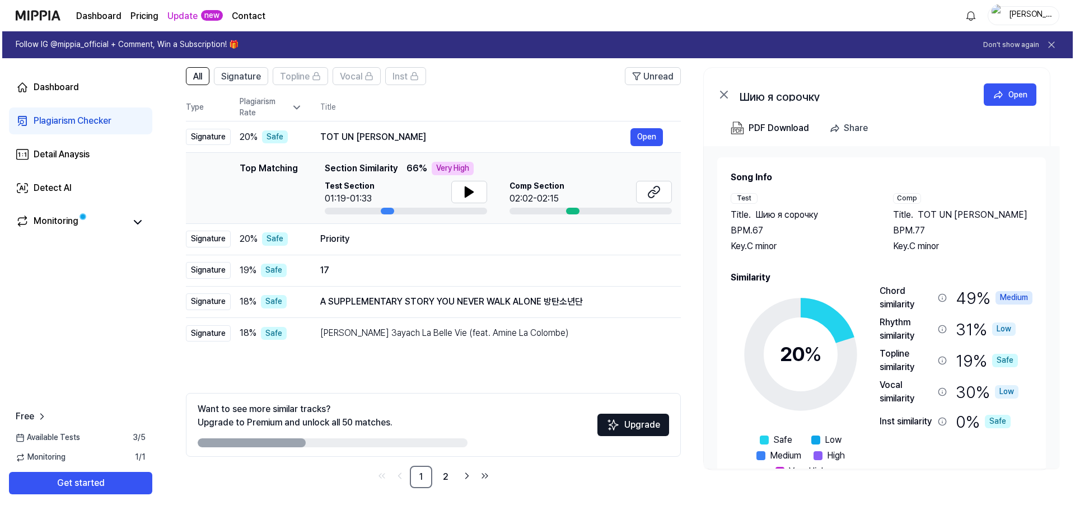
scroll to position [81, 0]
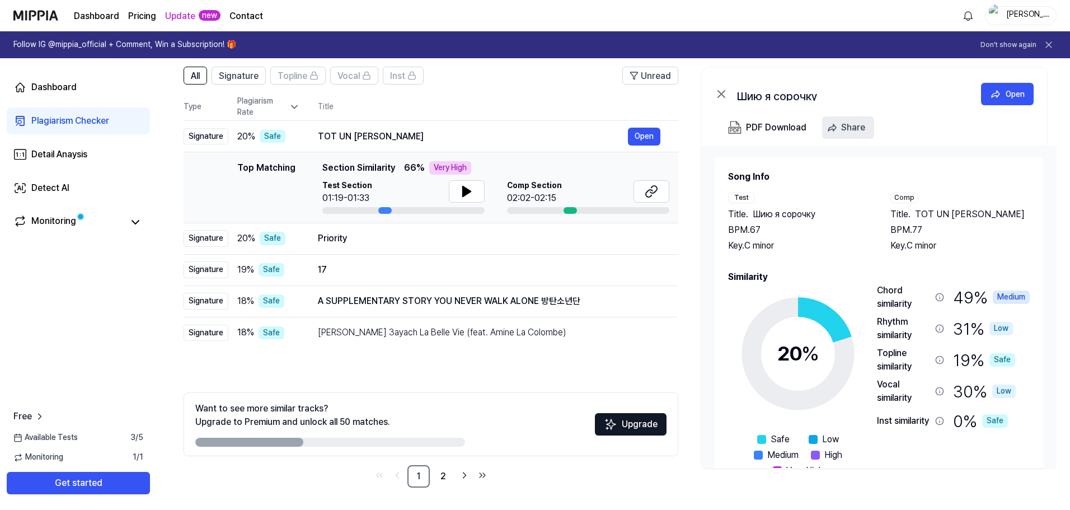
click at [837, 123] on icon "button" at bounding box center [832, 127] width 11 height 11
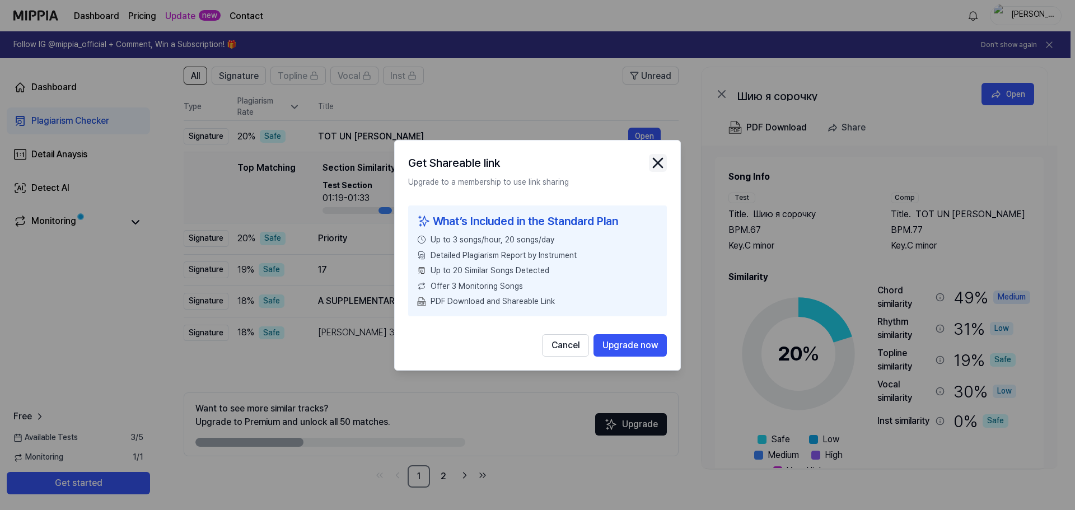
click at [660, 162] on icon "close modal" at bounding box center [658, 163] width 18 height 18
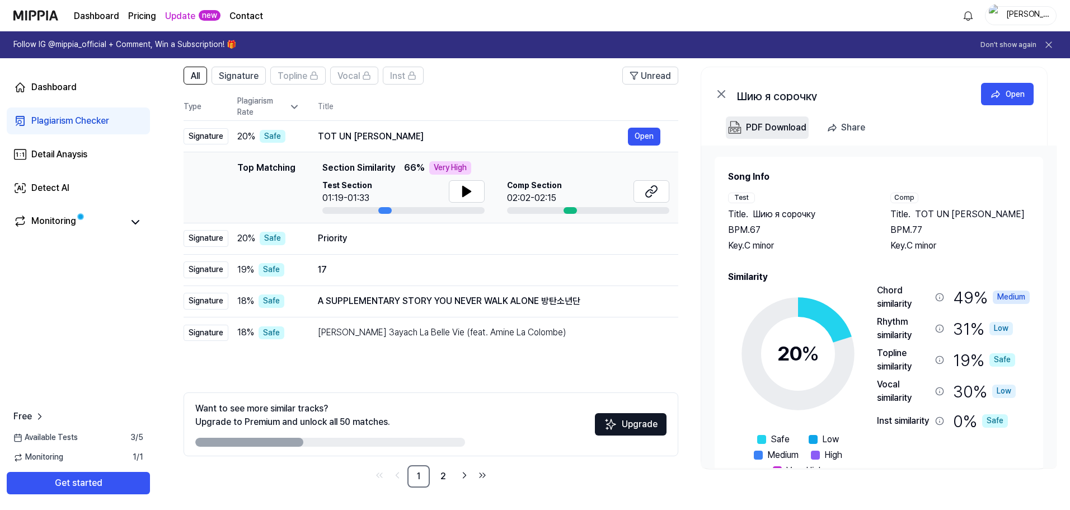
click at [771, 128] on div "PDF Download" at bounding box center [776, 127] width 60 height 15
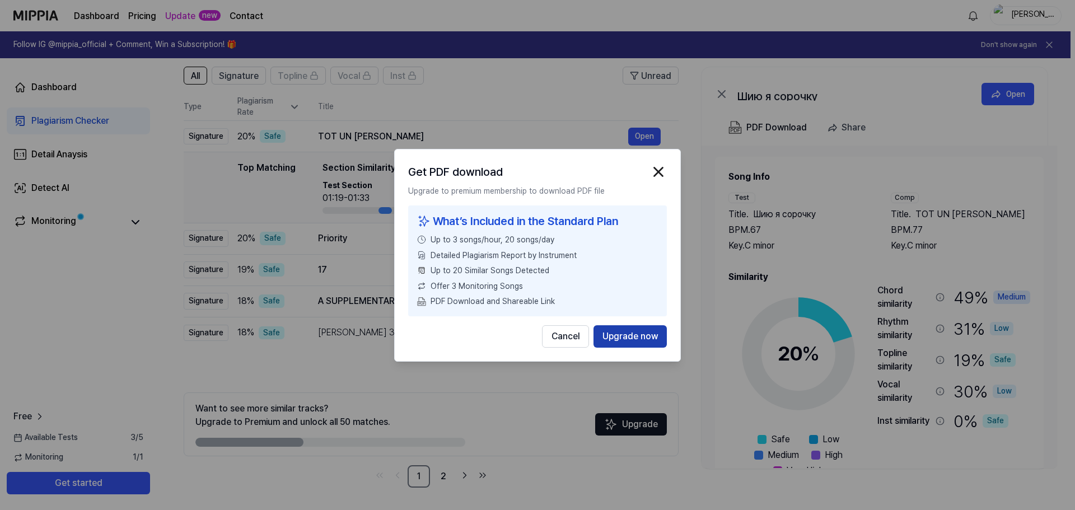
click at [619, 340] on button "Upgrade now" at bounding box center [629, 336] width 73 height 22
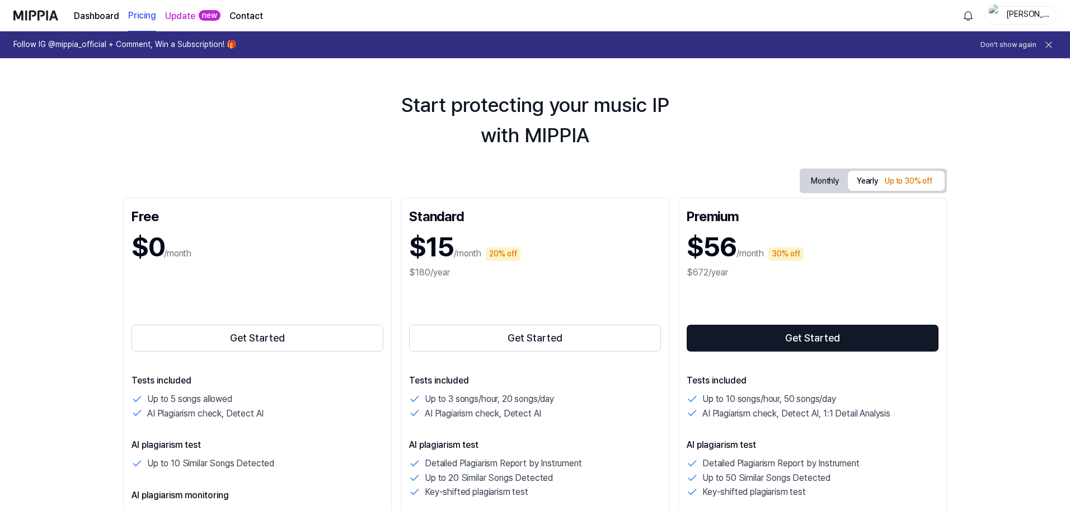
scroll to position [0, 0]
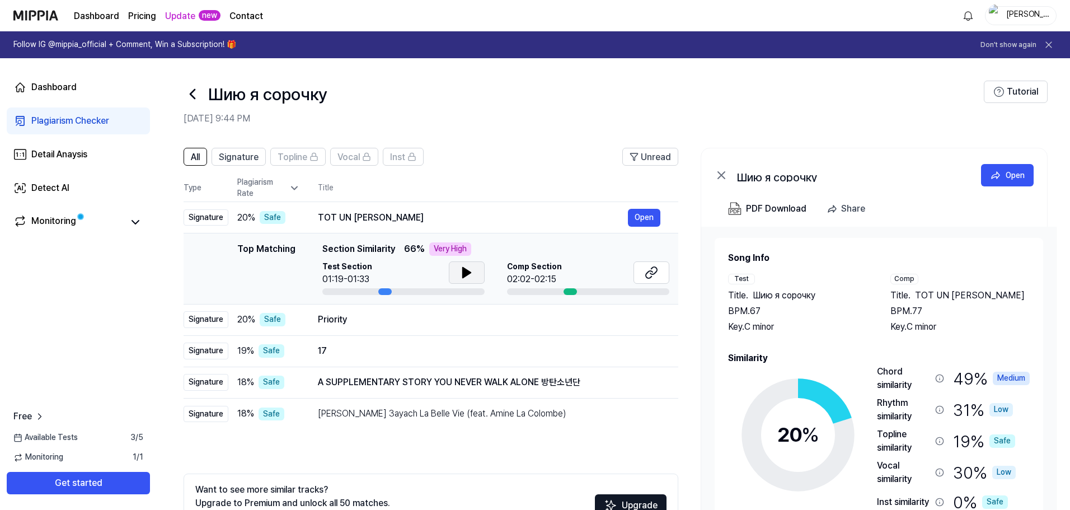
click at [469, 269] on icon at bounding box center [466, 272] width 13 height 13
click at [464, 271] on icon at bounding box center [465, 272] width 2 height 9
click at [653, 270] on icon at bounding box center [651, 272] width 13 height 13
click at [81, 80] on link "Dashboard" at bounding box center [78, 87] width 143 height 27
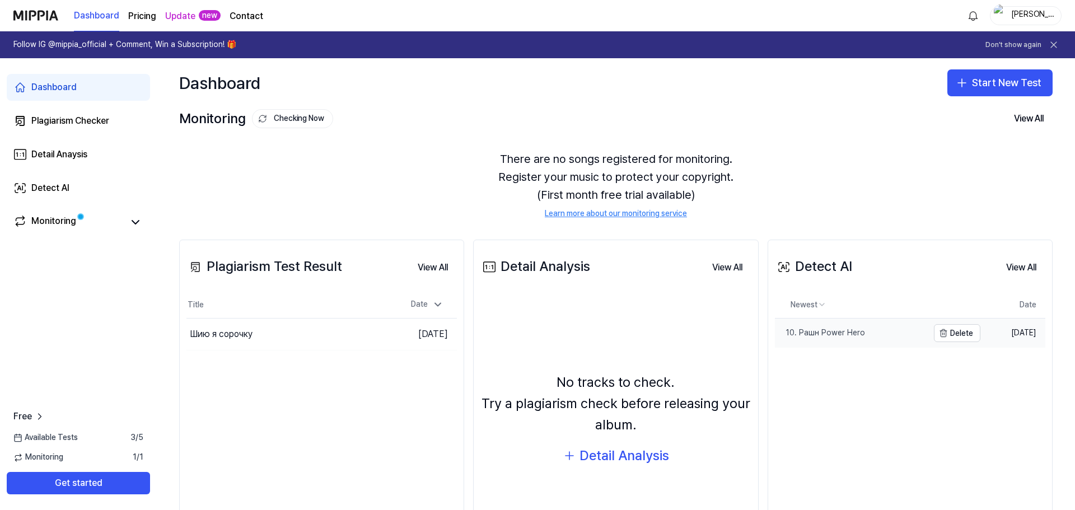
click at [849, 332] on div "10. Рашн Power Hero" at bounding box center [820, 333] width 90 height 11
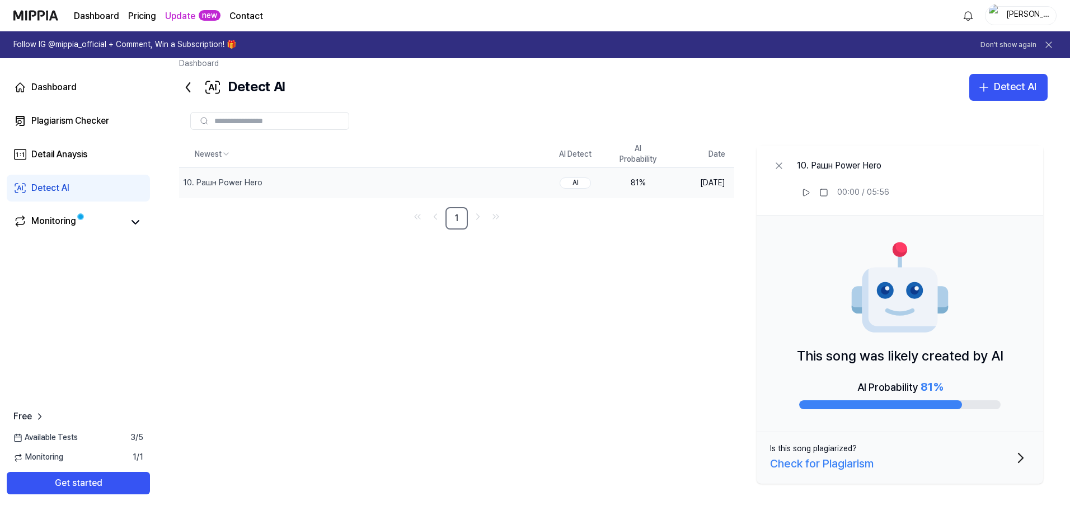
scroll to position [14, 0]
click at [859, 464] on div "Check for Plagiarism" at bounding box center [822, 463] width 104 height 18
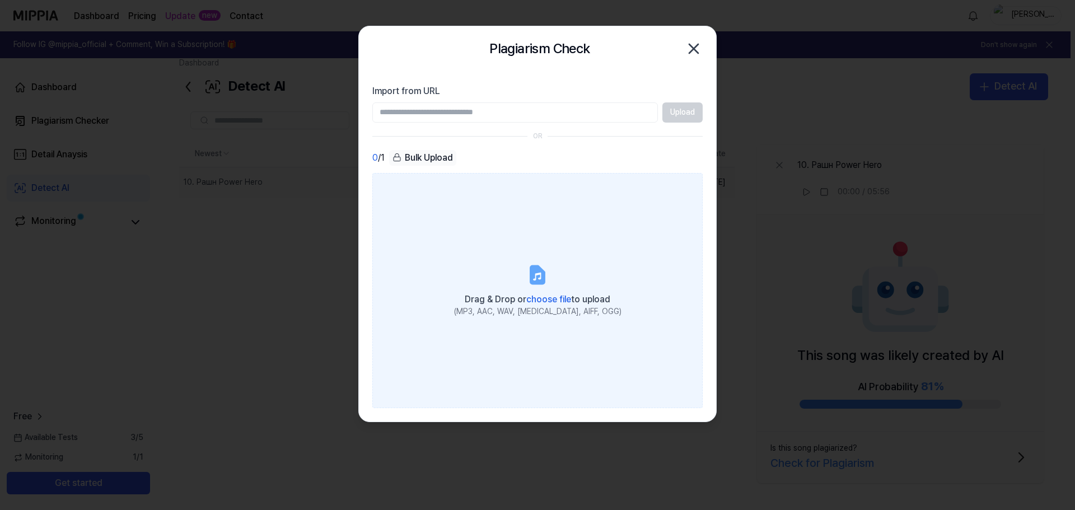
click at [535, 298] on span "choose file" at bounding box center [548, 299] width 45 height 11
click at [0, 0] on input "Drag & Drop or choose file to upload (MP3, AAC, WAV, [MEDICAL_DATA], AIFF, OGG)" at bounding box center [0, 0] width 0 height 0
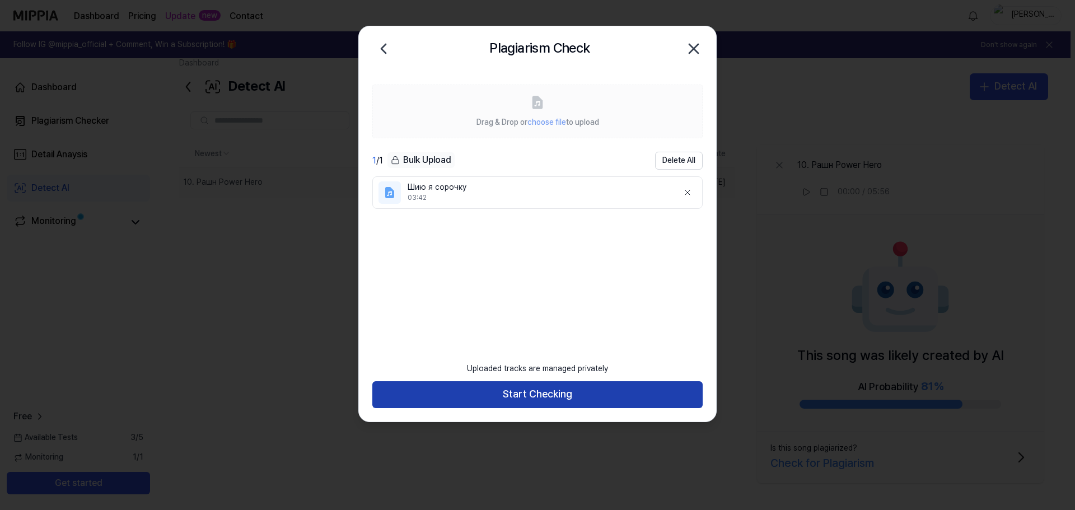
click at [579, 391] on button "Start Checking" at bounding box center [537, 394] width 330 height 27
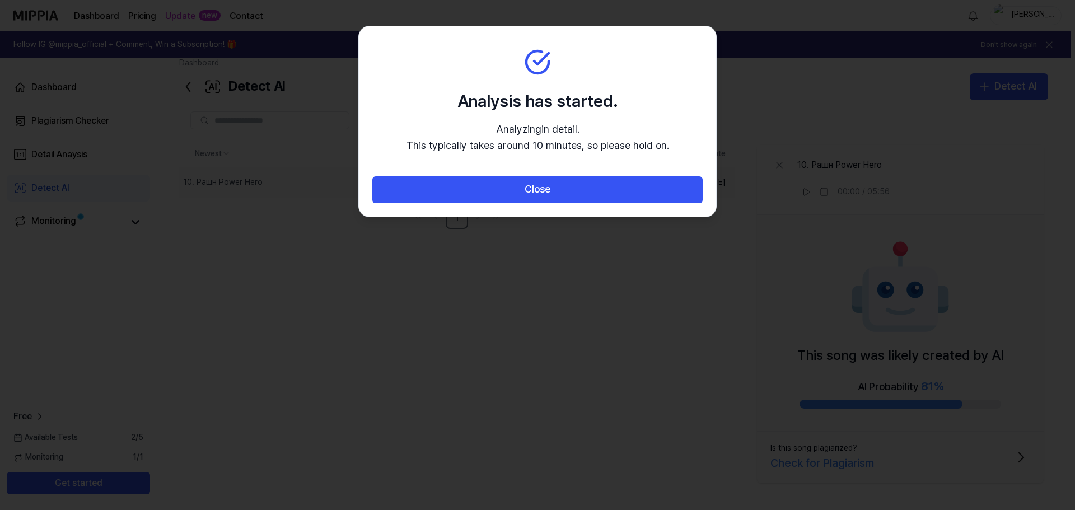
click at [456, 247] on div at bounding box center [537, 255] width 1075 height 510
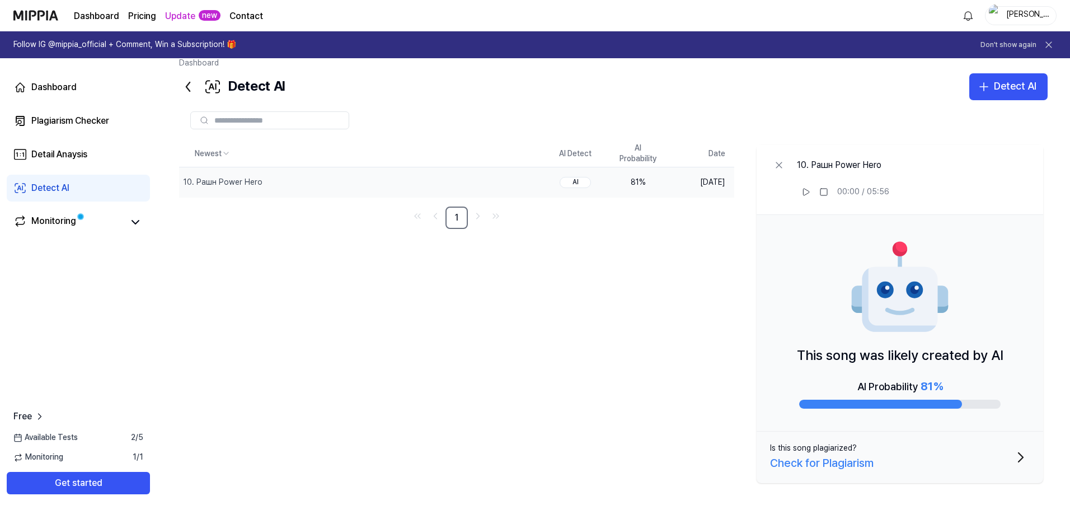
click at [53, 193] on div "Detect AI" at bounding box center [50, 187] width 38 height 13
click at [49, 90] on div "Dashboard" at bounding box center [53, 87] width 45 height 13
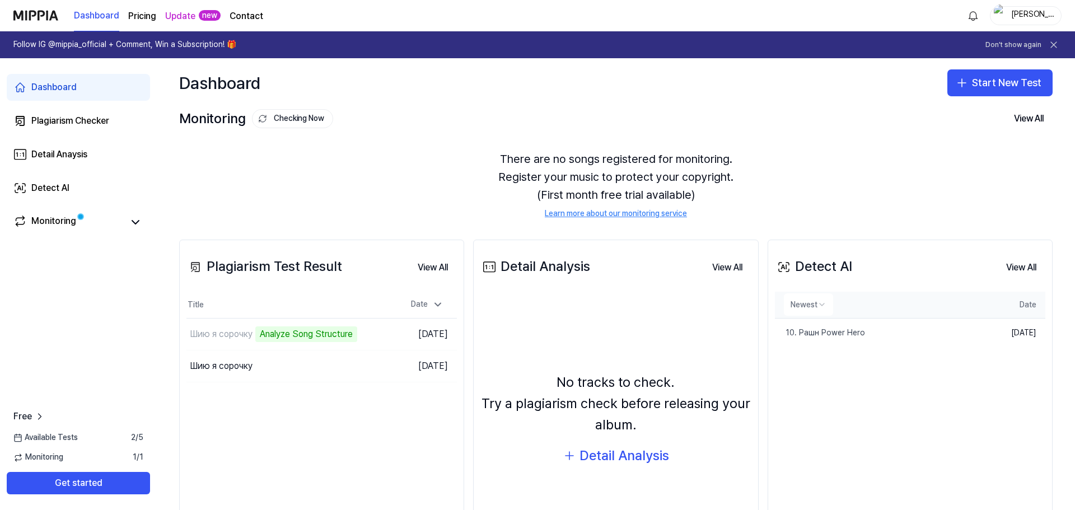
click at [906, 298] on th "Newest" at bounding box center [877, 305] width 205 height 27
click at [833, 272] on div "Detect AI" at bounding box center [813, 266] width 77 height 21
click at [1026, 265] on button "View All" at bounding box center [1021, 267] width 48 height 22
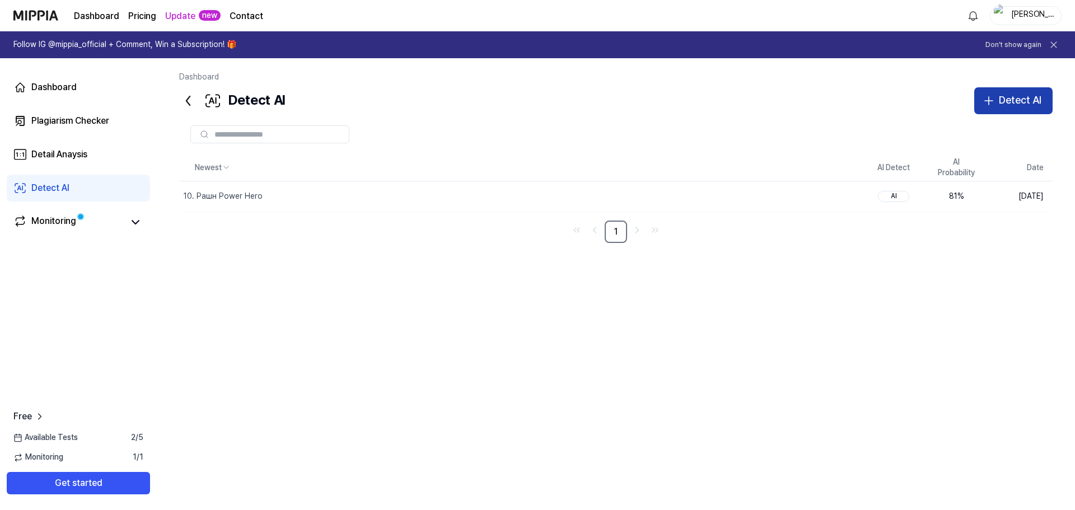
click at [1005, 104] on div "Detect AI" at bounding box center [1020, 100] width 43 height 16
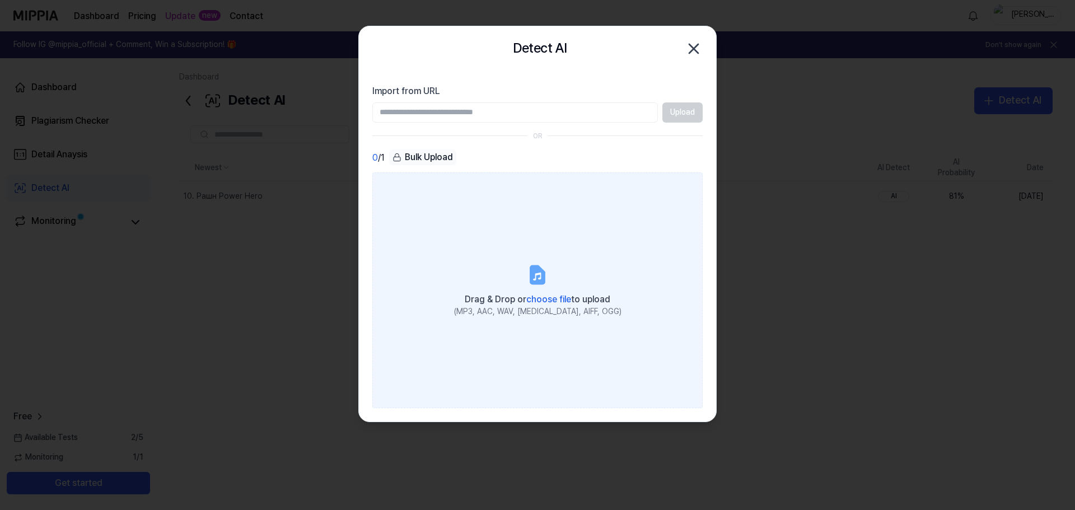
click at [544, 294] on span "choose file" at bounding box center [548, 299] width 45 height 11
click at [0, 0] on input "Drag & Drop or choose file to upload (MP3, AAC, WAV, [MEDICAL_DATA], AIFF, OGG)" at bounding box center [0, 0] width 0 height 0
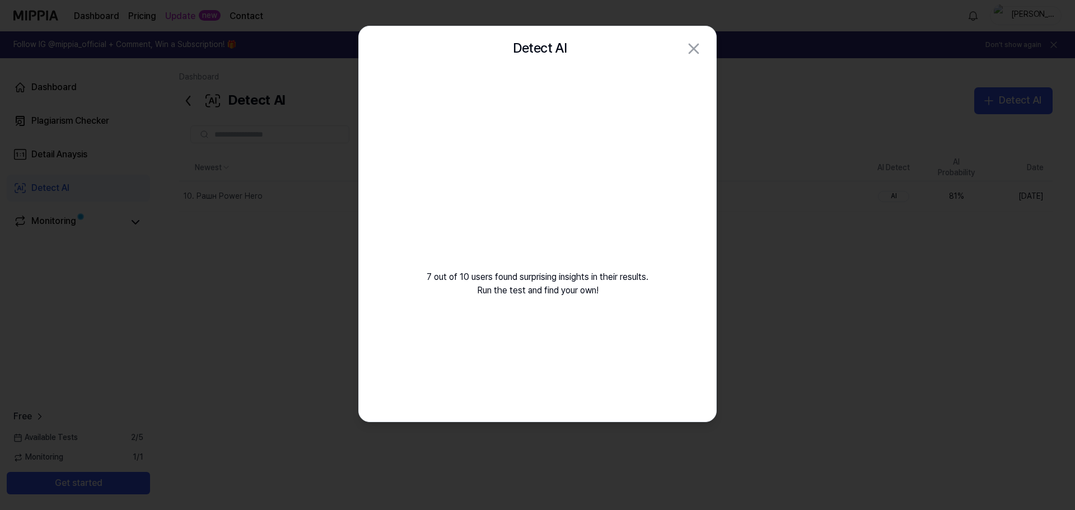
click at [794, 180] on div at bounding box center [537, 255] width 1075 height 510
click at [79, 88] on div at bounding box center [537, 255] width 1075 height 510
click at [45, 84] on div at bounding box center [537, 255] width 1075 height 510
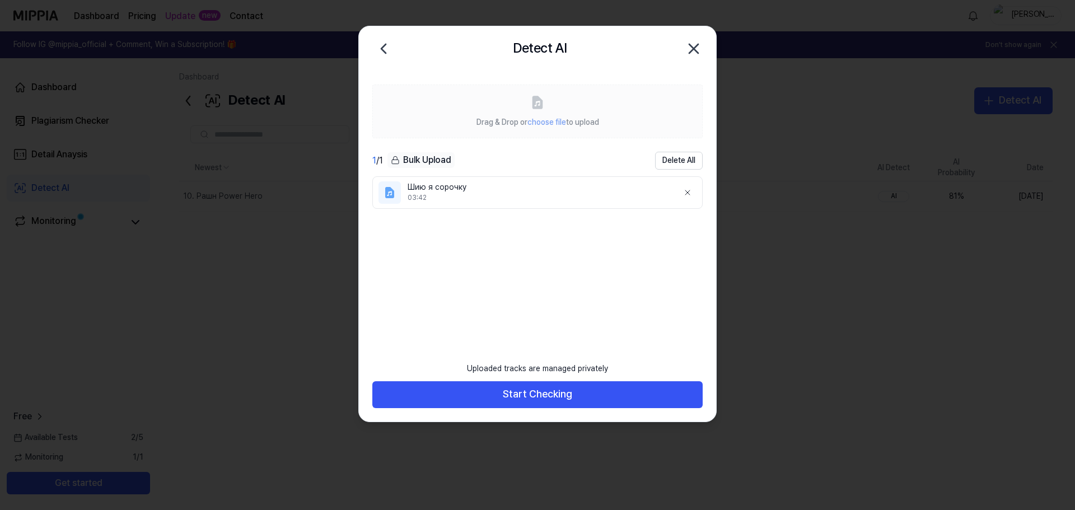
click at [64, 97] on div at bounding box center [537, 255] width 1075 height 510
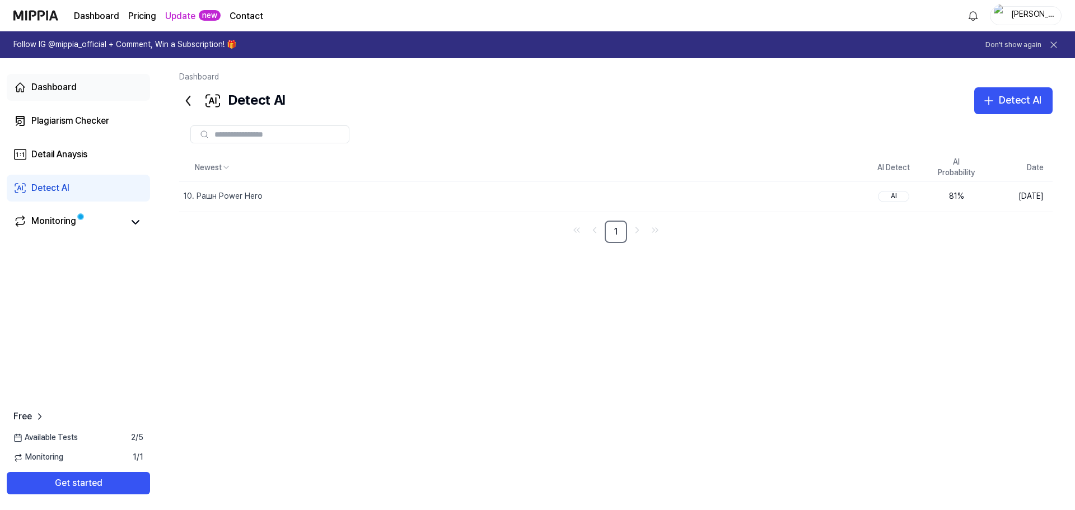
click at [67, 84] on div "Dashboard" at bounding box center [53, 87] width 45 height 13
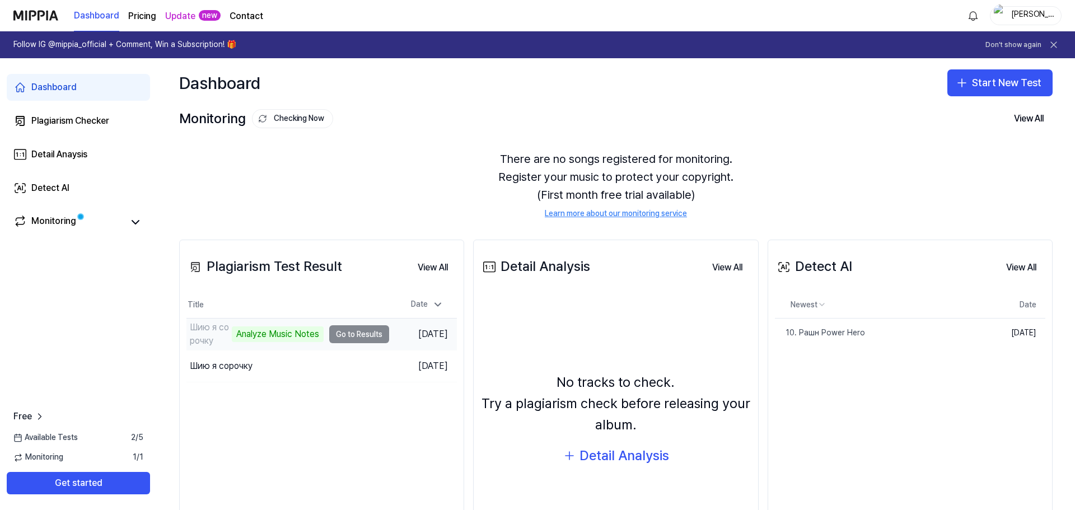
click at [338, 334] on td "Шию я сорочку Analyze Music Notes Go to Results" at bounding box center [287, 334] width 203 height 31
drag, startPoint x: 277, startPoint y: 331, endPoint x: 234, endPoint y: 333, distance: 43.1
click at [234, 333] on div "Analyze Music Notes" at bounding box center [278, 334] width 92 height 16
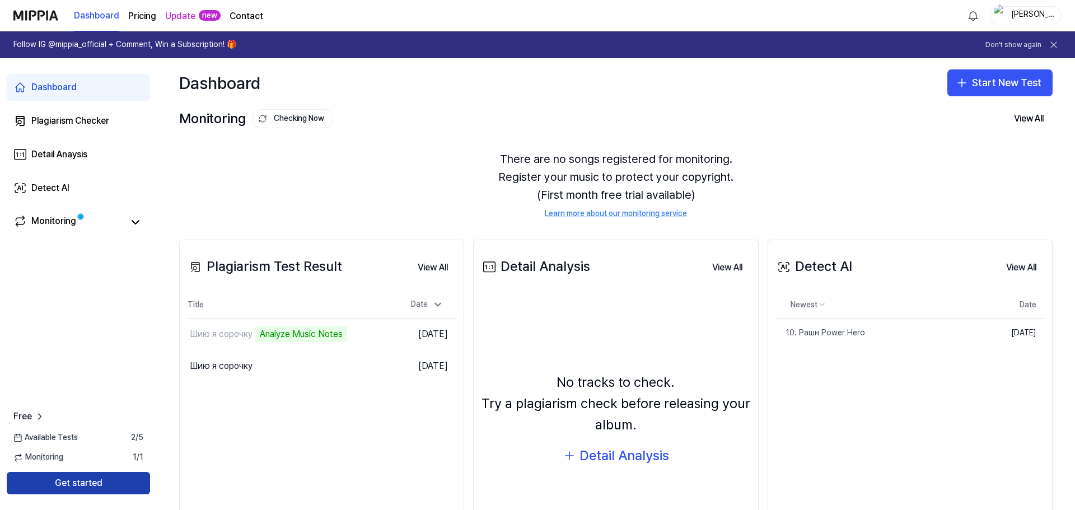
click at [100, 485] on button "Get started" at bounding box center [78, 483] width 143 height 22
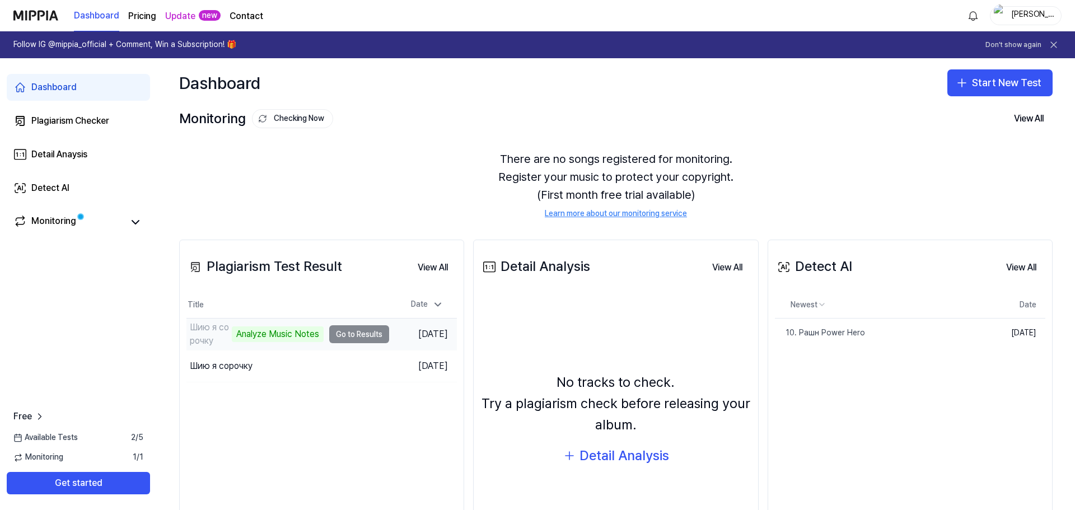
drag, startPoint x: 414, startPoint y: 331, endPoint x: 252, endPoint y: 341, distance: 162.1
click at [252, 341] on div "Analyze Music Notes" at bounding box center [278, 334] width 92 height 16
click at [249, 334] on div "Analyze Music Notes" at bounding box center [278, 334] width 92 height 16
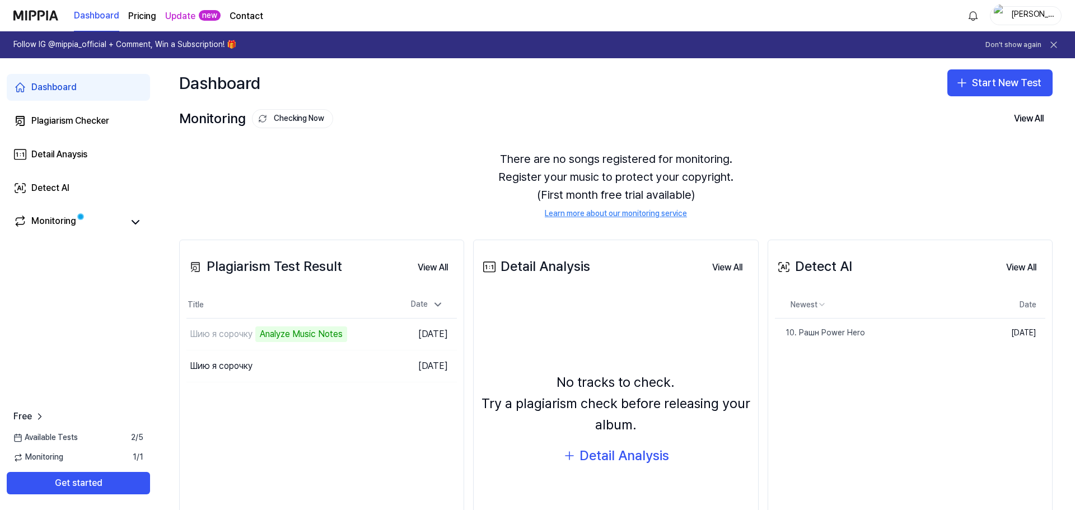
click at [232, 268] on div "Plagiarism Test Result" at bounding box center [264, 266] width 156 height 21
click at [804, 267] on div "Detect AI" at bounding box center [813, 266] width 77 height 21
click at [432, 267] on button "View All" at bounding box center [433, 267] width 48 height 22
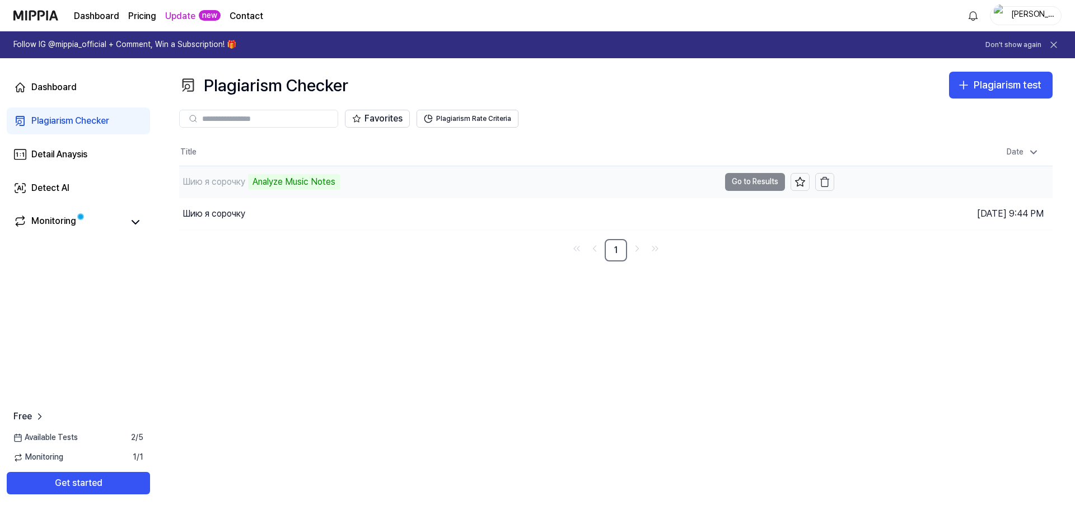
click at [373, 180] on div "Шию я сорочку Analyze Music Notes" at bounding box center [449, 181] width 540 height 31
click at [826, 180] on icon "button" at bounding box center [824, 181] width 11 height 11
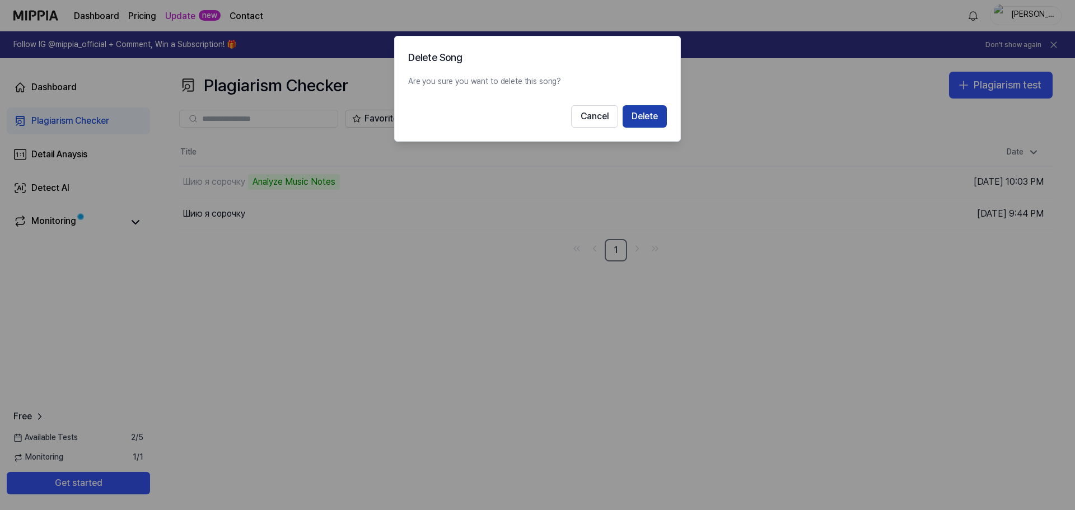
click at [646, 114] on button "Delete" at bounding box center [645, 116] width 44 height 22
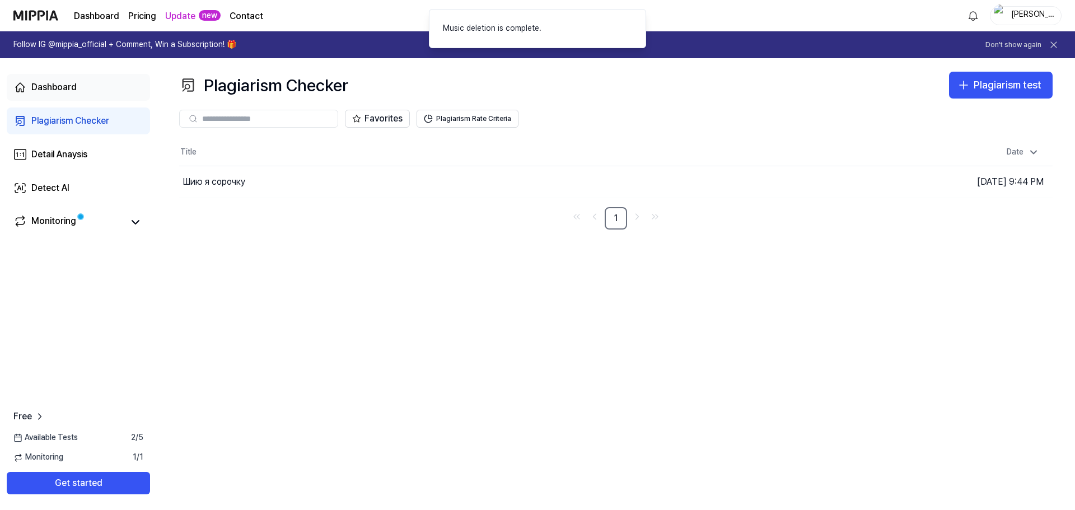
click at [74, 88] on div "Dashboard" at bounding box center [53, 87] width 45 height 13
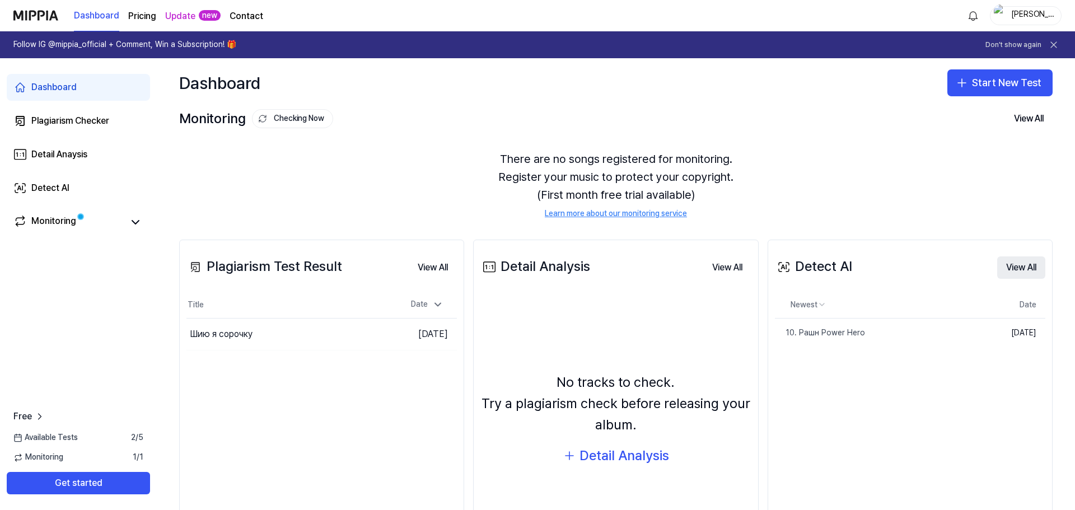
click at [1010, 268] on button "View All" at bounding box center [1021, 267] width 48 height 22
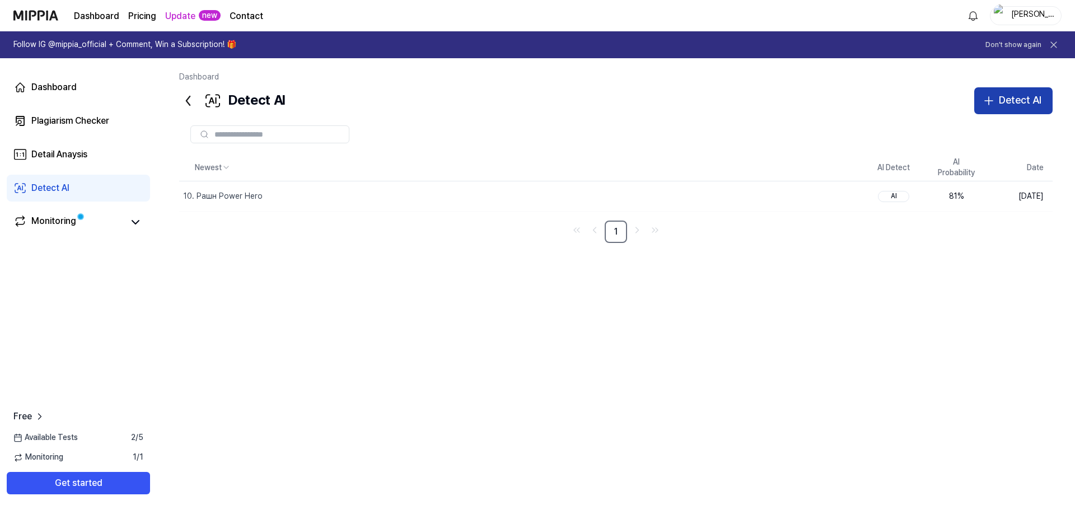
click at [995, 99] on icon "button" at bounding box center [988, 100] width 13 height 13
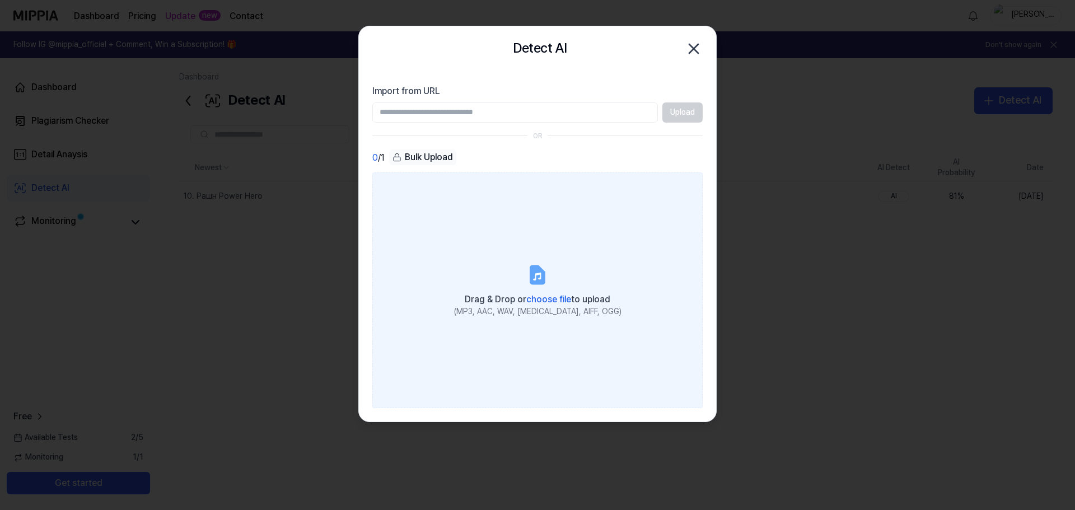
click at [538, 299] on span "choose file" at bounding box center [548, 299] width 45 height 11
click at [0, 0] on input "Drag & Drop or choose file to upload (MP3, AAC, WAV, [MEDICAL_DATA], AIFF, OGG)" at bounding box center [0, 0] width 0 height 0
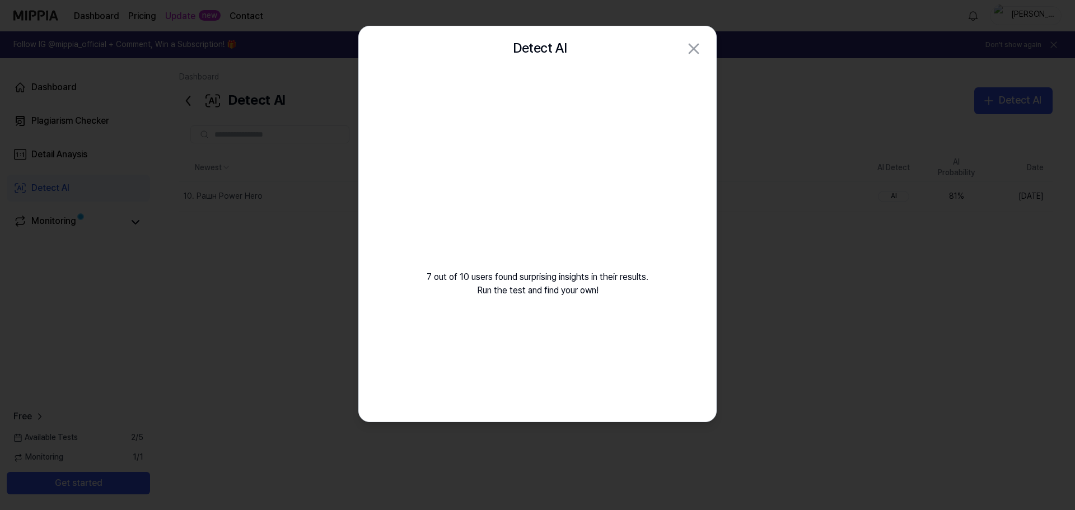
click at [185, 266] on div at bounding box center [537, 255] width 1075 height 510
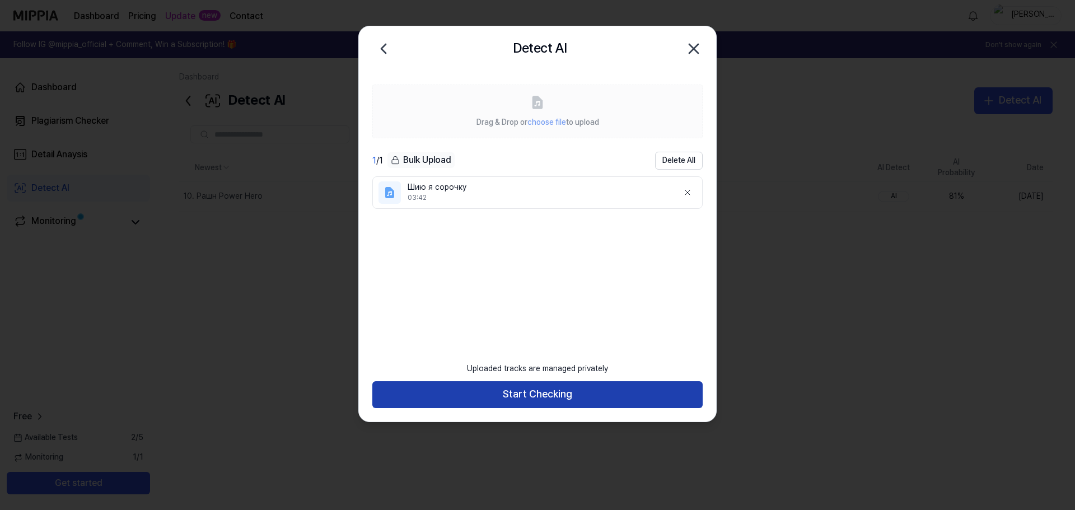
click at [544, 393] on button "Start Checking" at bounding box center [537, 394] width 330 height 27
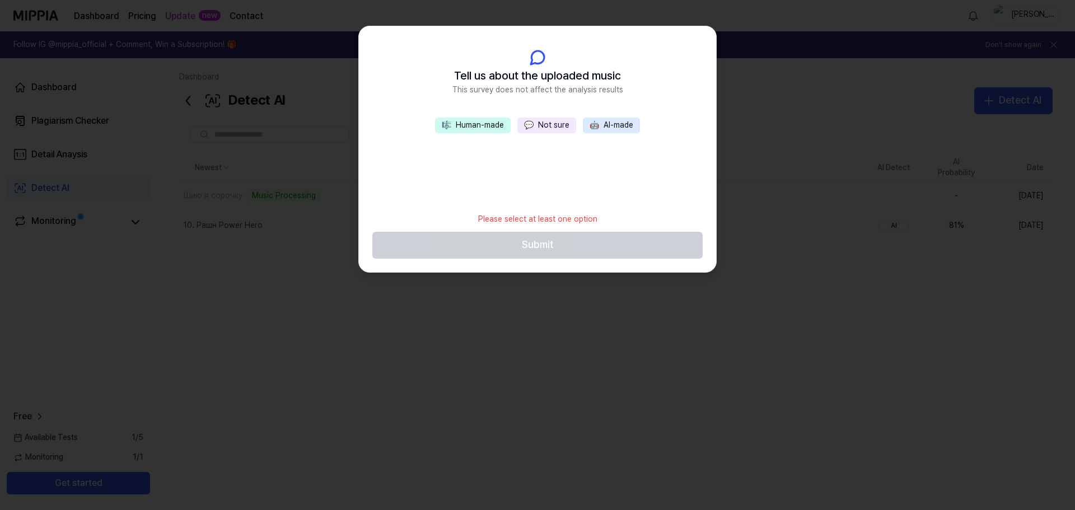
click at [541, 124] on button "💬 Not sure" at bounding box center [546, 126] width 59 height 16
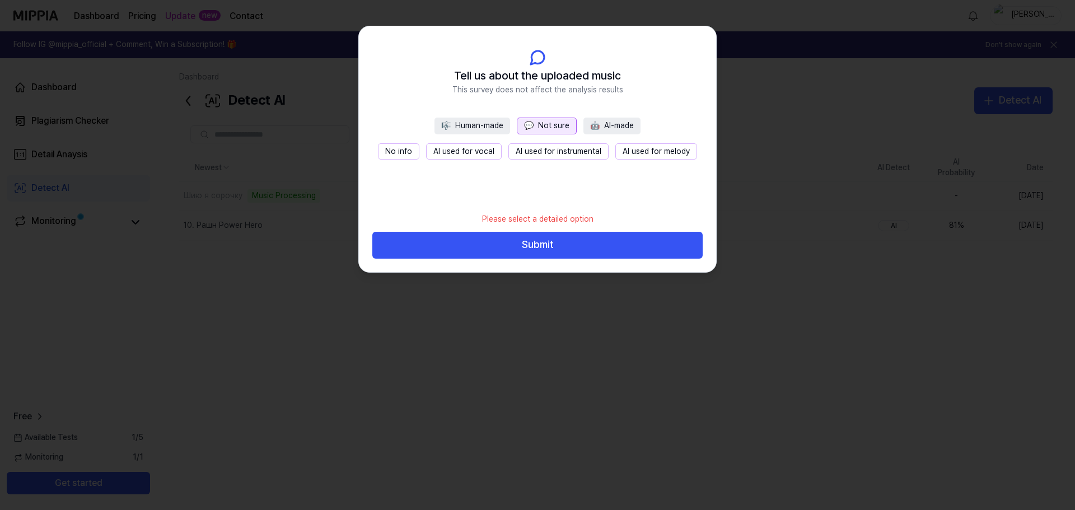
click at [399, 152] on button "No info" at bounding box center [398, 151] width 41 height 17
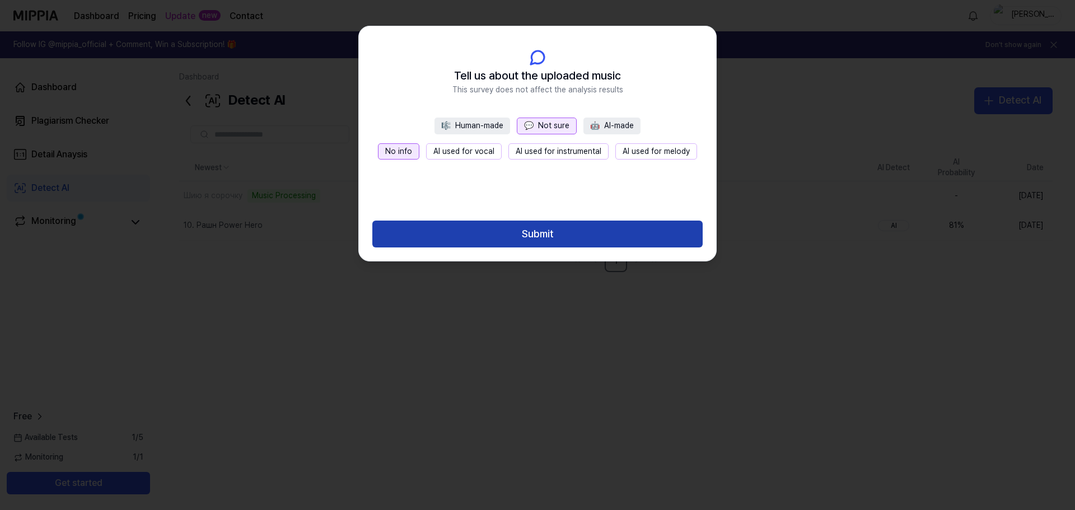
click at [507, 237] on button "Submit" at bounding box center [537, 234] width 330 height 27
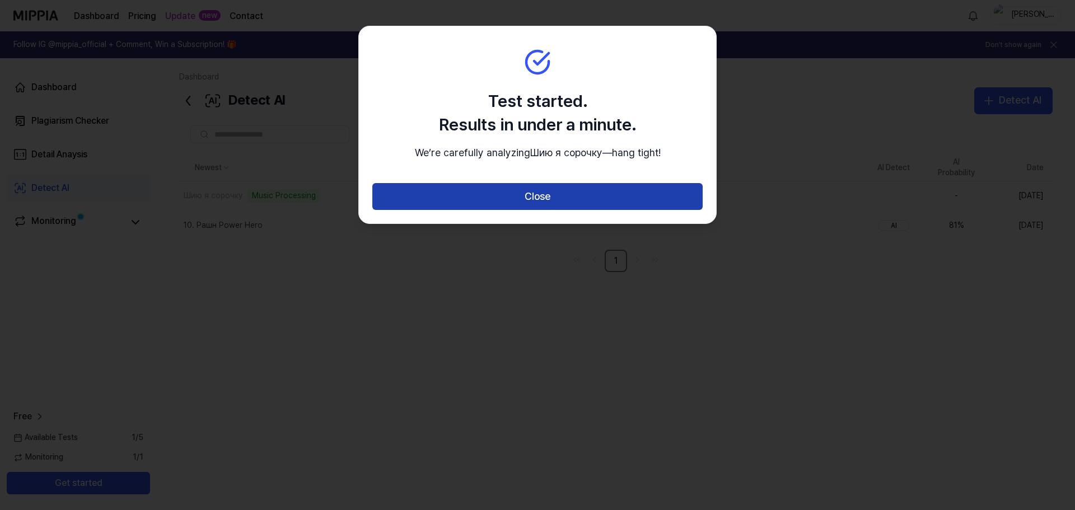
click at [523, 210] on button "Close" at bounding box center [537, 196] width 330 height 27
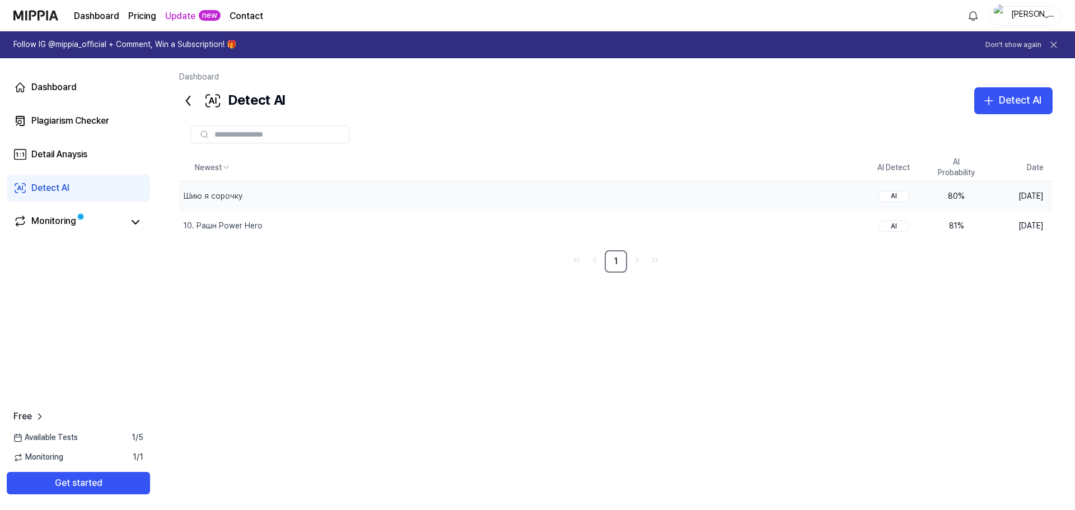
click at [950, 196] on div "80 %" at bounding box center [956, 196] width 45 height 11
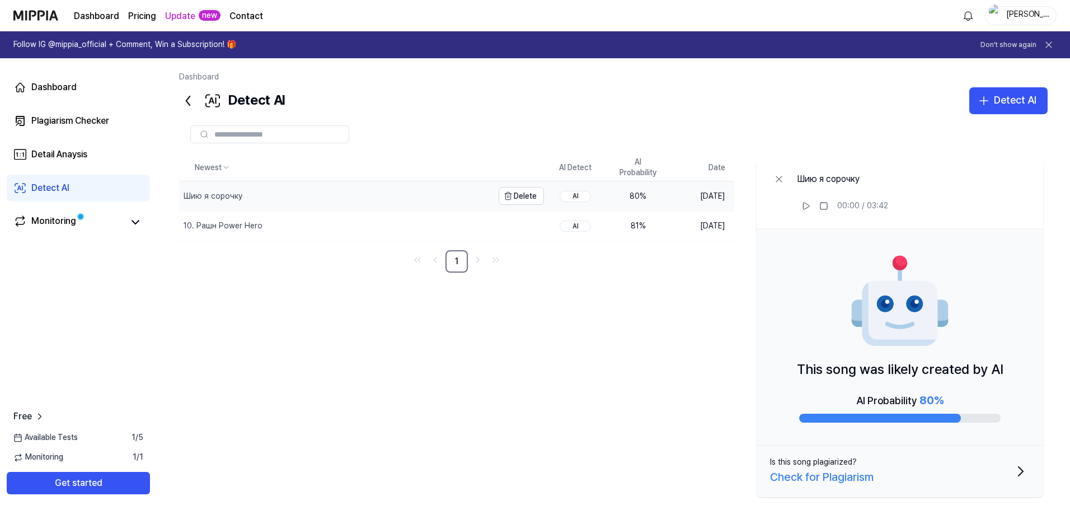
click at [369, 197] on div "Шию я сорочку" at bounding box center [336, 195] width 314 height 29
click at [199, 195] on div "Шию я сорочку" at bounding box center [213, 196] width 59 height 11
click at [834, 478] on div "Check for Plagiarism" at bounding box center [822, 477] width 104 height 18
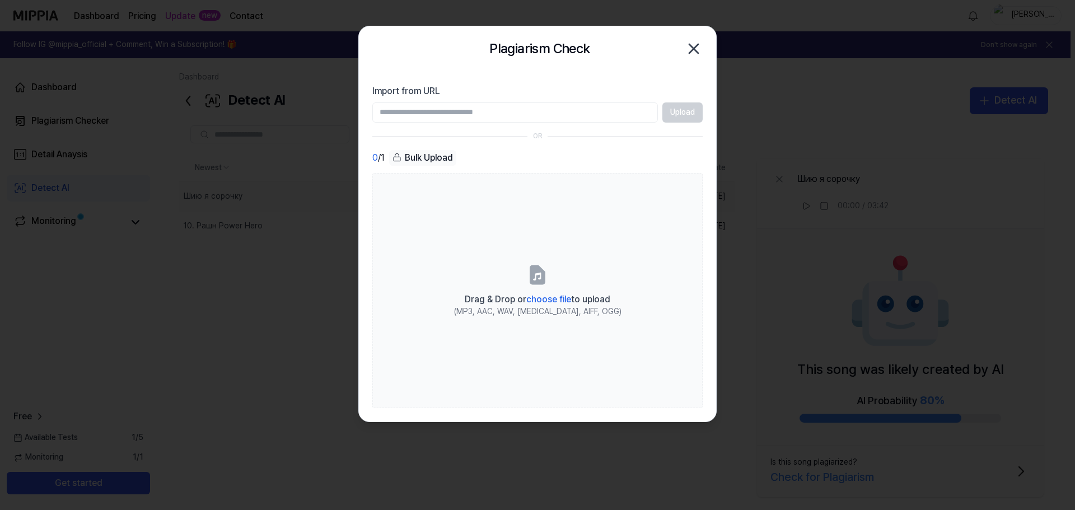
click at [791, 97] on div at bounding box center [537, 255] width 1075 height 510
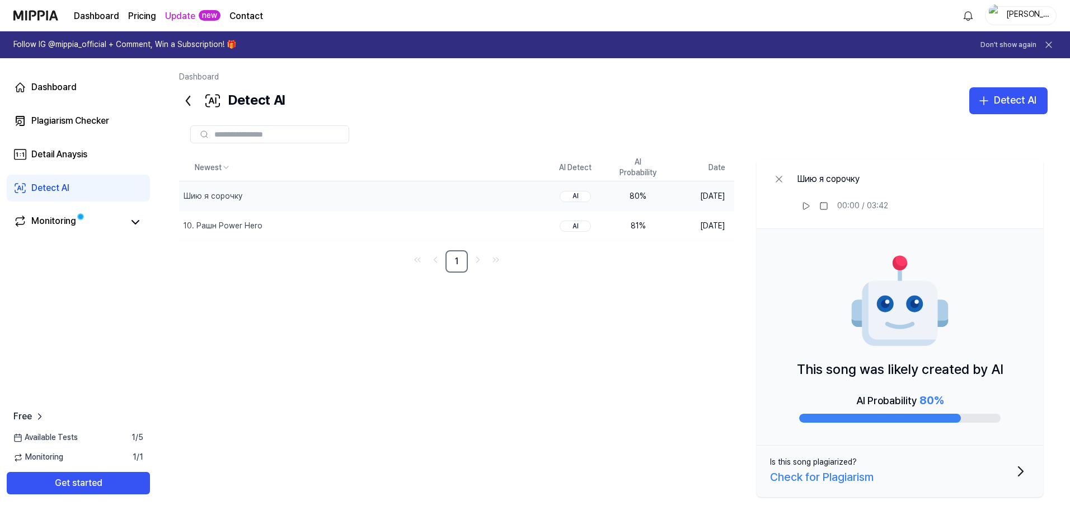
click at [639, 196] on div "80 %" at bounding box center [638, 196] width 45 height 11
click at [501, 369] on div "Newest AI Detect AI Probability Date Шию я сорочку Delete AI 80 % [DATE] 10. Ра…" at bounding box center [613, 328] width 869 height 347
click at [645, 199] on div "80 %" at bounding box center [638, 196] width 45 height 11
click at [566, 194] on div "AI" at bounding box center [575, 196] width 31 height 11
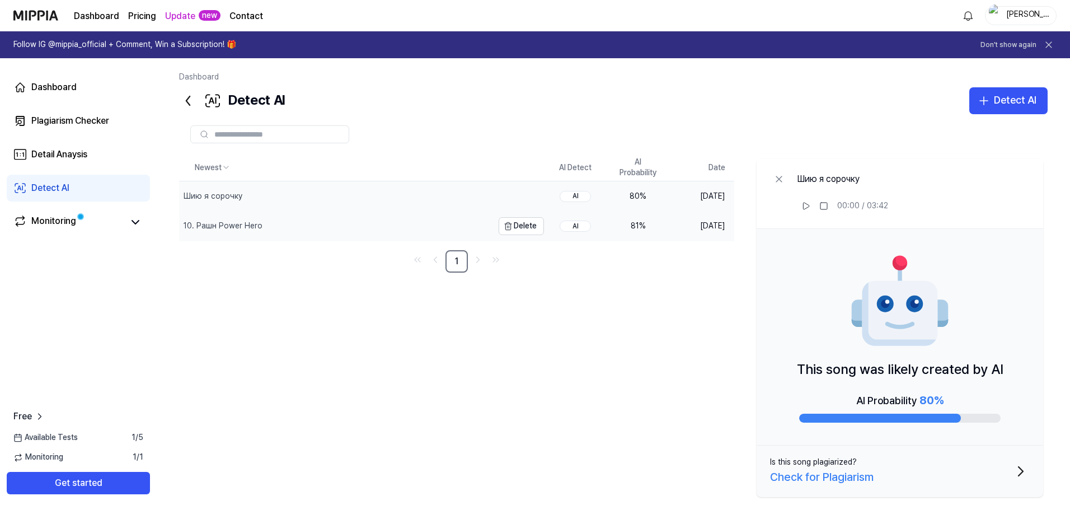
click at [294, 222] on div "10. Рашн Power Hero" at bounding box center [336, 226] width 314 height 29
click at [316, 195] on div "Шию я сорочку" at bounding box center [336, 195] width 314 height 29
click at [645, 311] on div "Newest AI Detect AI Probability Date Шию я сорочку Delete AI 80 % [DATE] 10. Ра…" at bounding box center [613, 328] width 869 height 347
click at [970, 16] on html "Dashboard Pricing Update new Contact 1 [PERSON_NAME] Follow IG @mippia_official…" at bounding box center [535, 255] width 1070 height 510
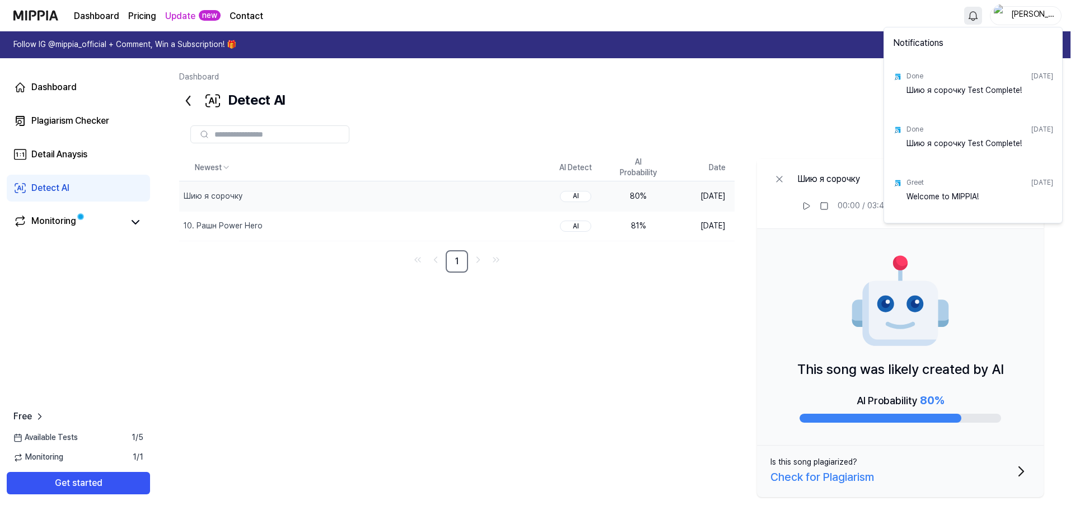
click at [833, 29] on html "Dashboard Pricing Update new Contact [PERSON_NAME] Follow IG @mippia_official +…" at bounding box center [537, 255] width 1075 height 510
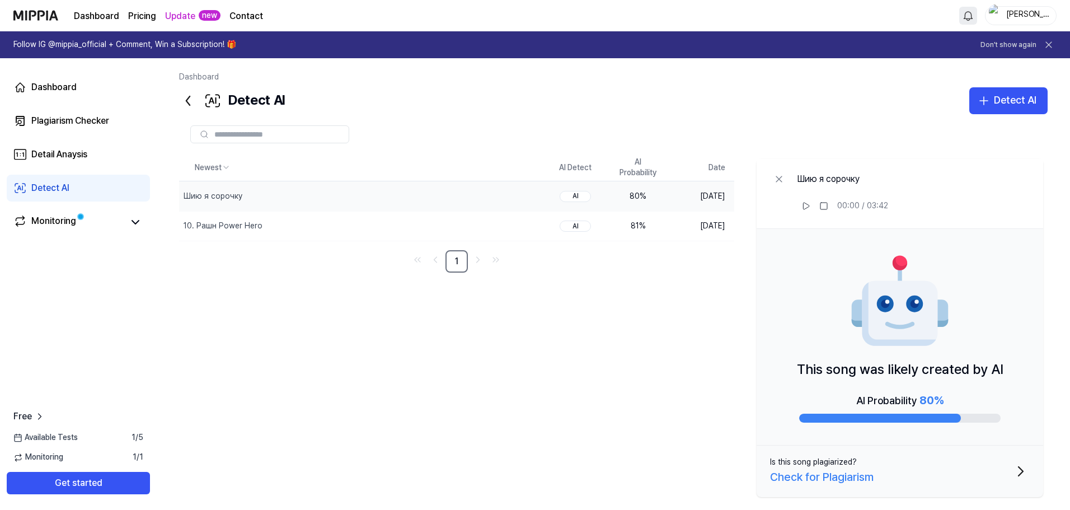
click at [1026, 16] on div "[PERSON_NAME]" at bounding box center [1028, 15] width 44 height 12
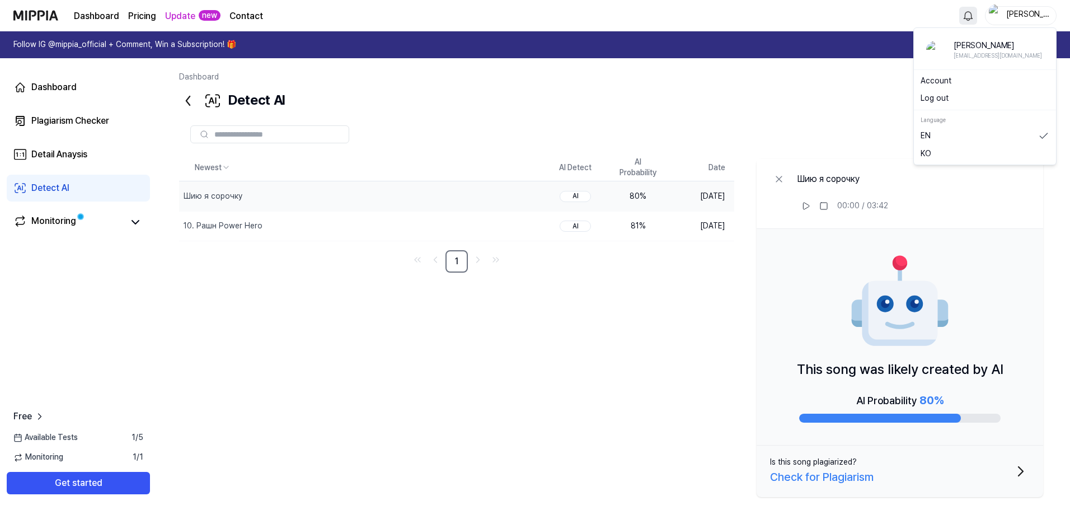
click at [450, 24] on div "Dashboard Pricing Update new Contact [PERSON_NAME]" at bounding box center [535, 15] width 1044 height 31
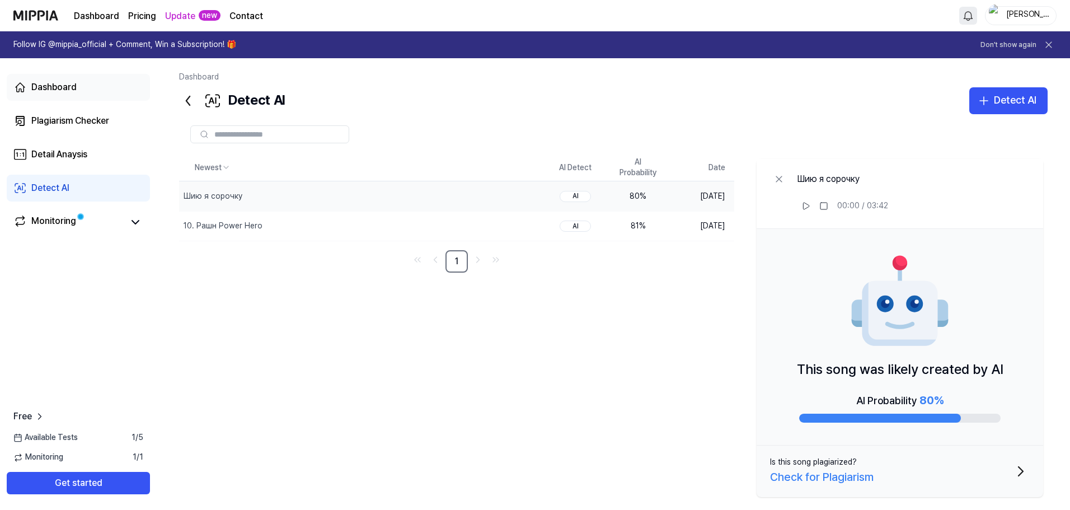
click at [71, 89] on div "Dashboard" at bounding box center [53, 87] width 45 height 13
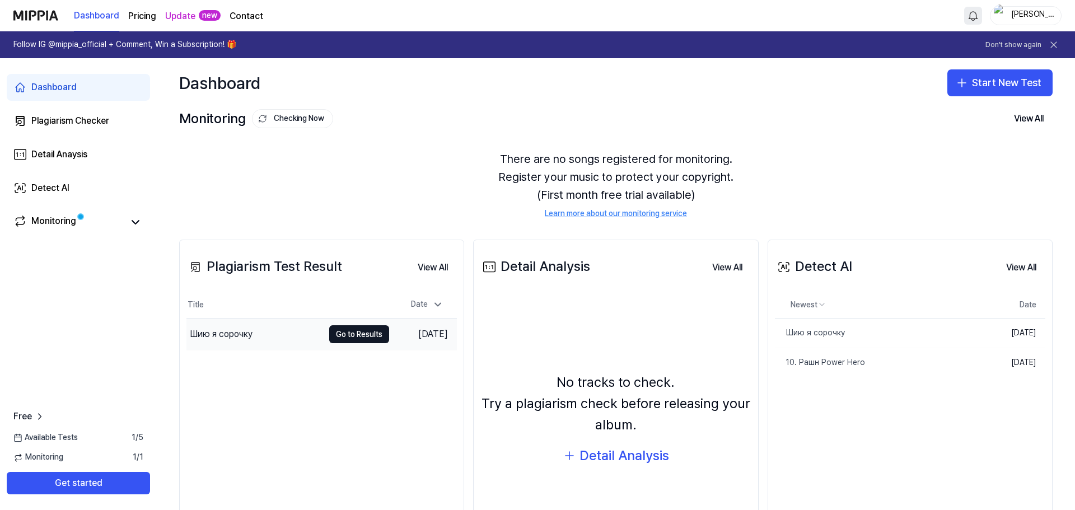
click at [307, 333] on div "Шию я сорочку" at bounding box center [254, 334] width 137 height 31
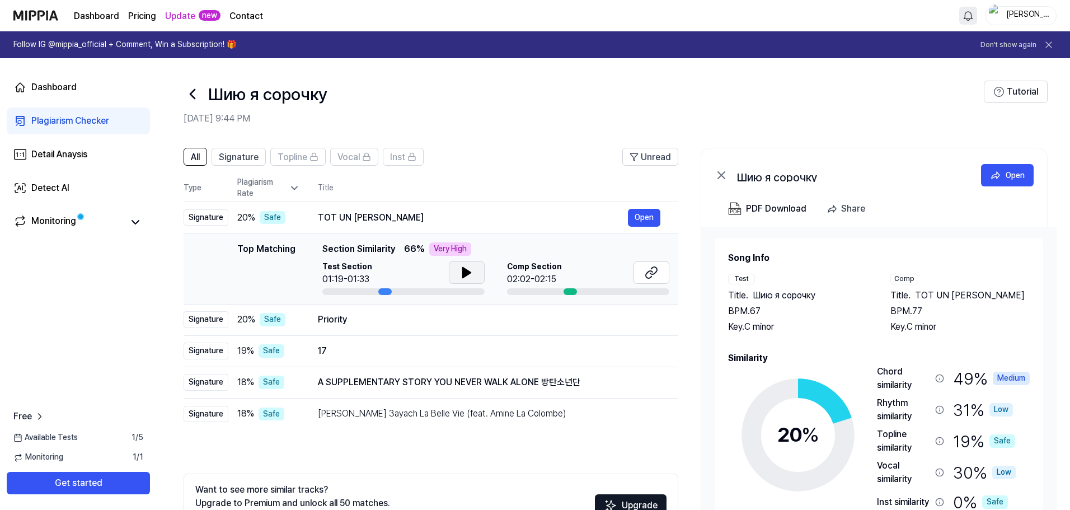
click at [475, 271] on button at bounding box center [467, 272] width 36 height 22
click at [465, 272] on icon at bounding box center [465, 272] width 2 height 9
click at [647, 272] on icon at bounding box center [651, 272] width 13 height 13
